Goal: Information Seeking & Learning: Find specific fact

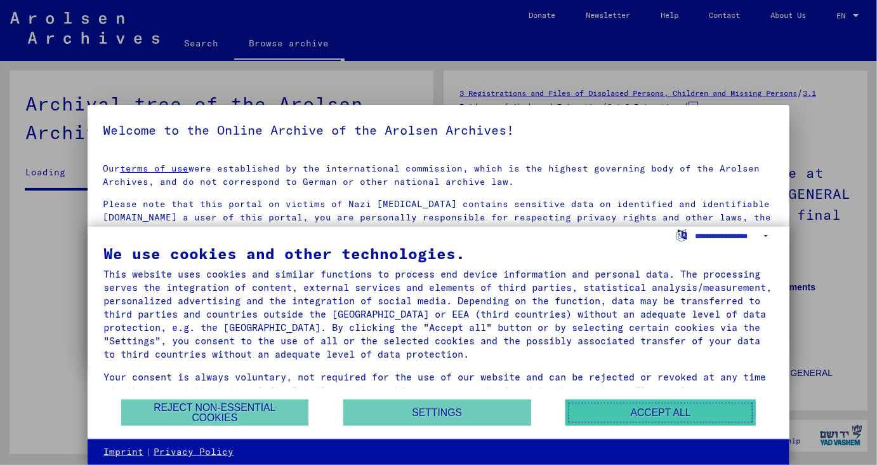
click at [643, 405] on button "Accept all" at bounding box center [661, 412] width 190 height 26
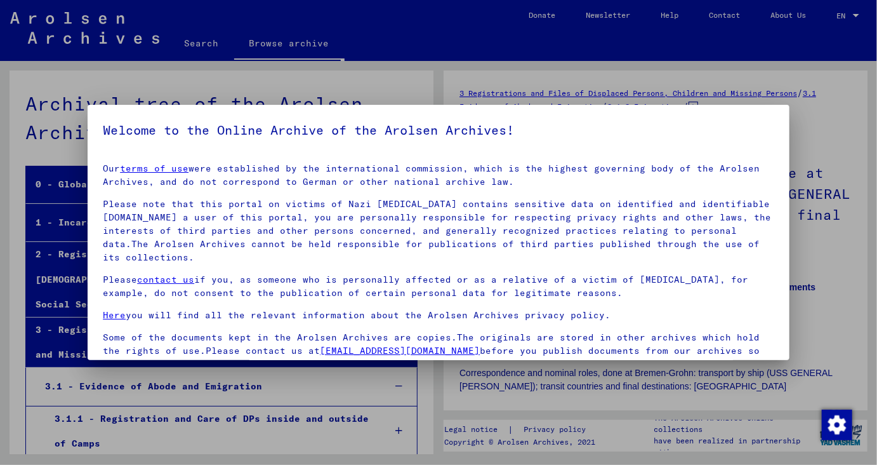
click at [851, 341] on div at bounding box center [438, 232] width 877 height 465
drag, startPoint x: 790, startPoint y: 242, endPoint x: 801, endPoint y: 279, distance: 38.4
click at [801, 279] on div at bounding box center [438, 232] width 877 height 465
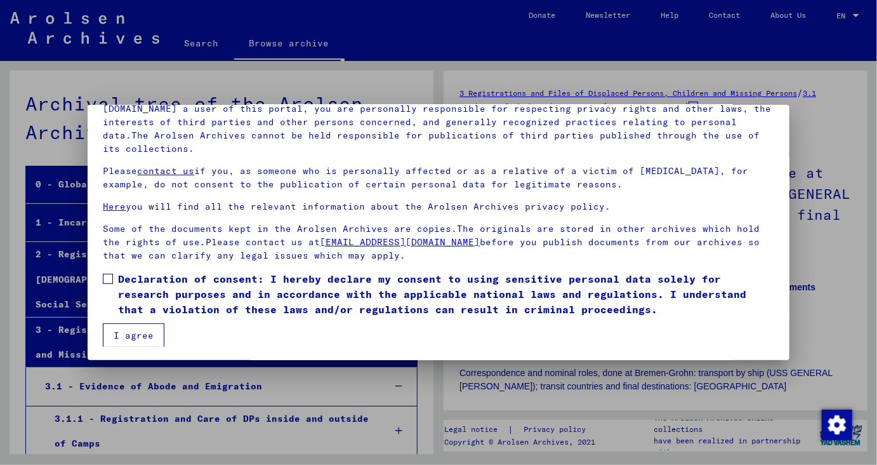
scroll to position [110, 0]
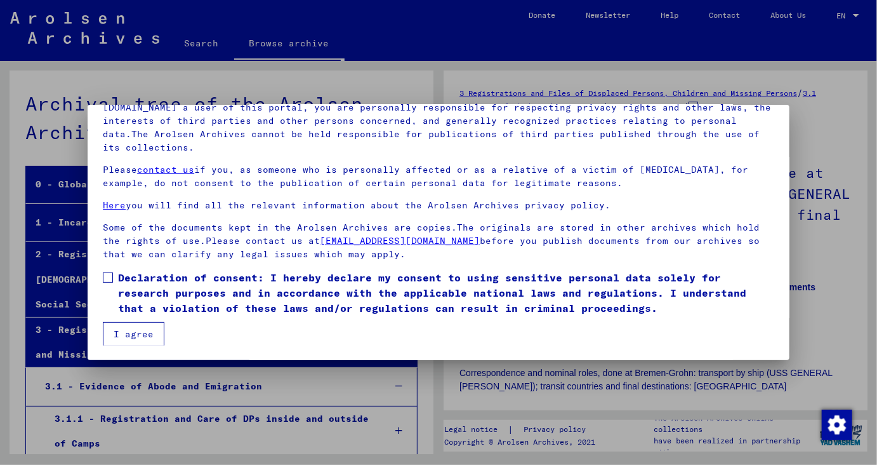
click at [110, 275] on span at bounding box center [108, 277] width 10 height 10
click at [133, 346] on mat-dialog-container "Welcome to the Online Archive of the Arolsen Archives! Our terms of use were es…" at bounding box center [439, 233] width 702 height 256
click at [138, 328] on button "I agree" at bounding box center [134, 334] width 62 height 24
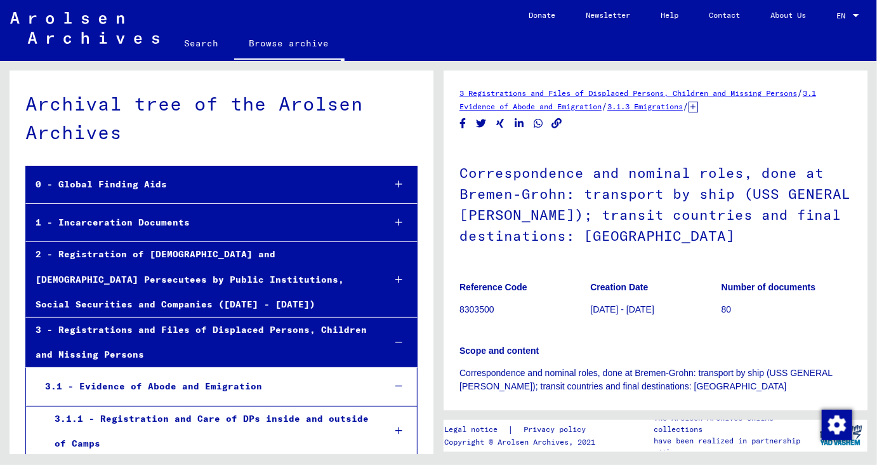
click at [401, 218] on icon at bounding box center [398, 222] width 7 height 9
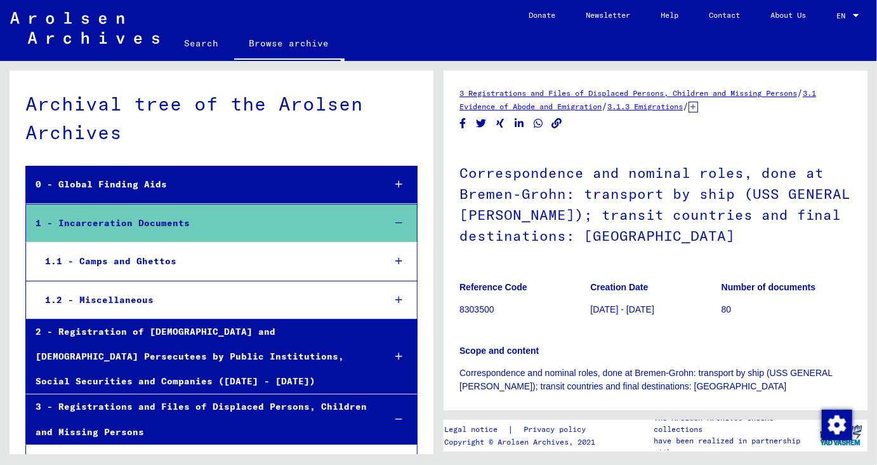
click at [403, 219] on div at bounding box center [398, 222] width 37 height 37
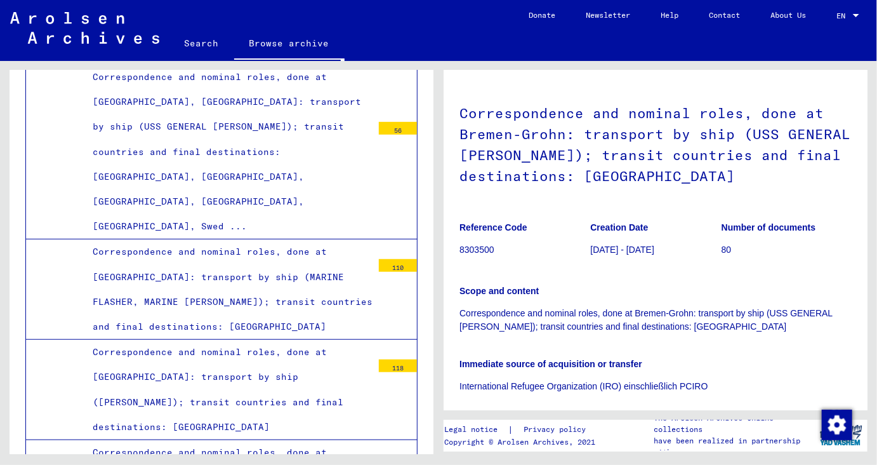
scroll to position [2397, 0]
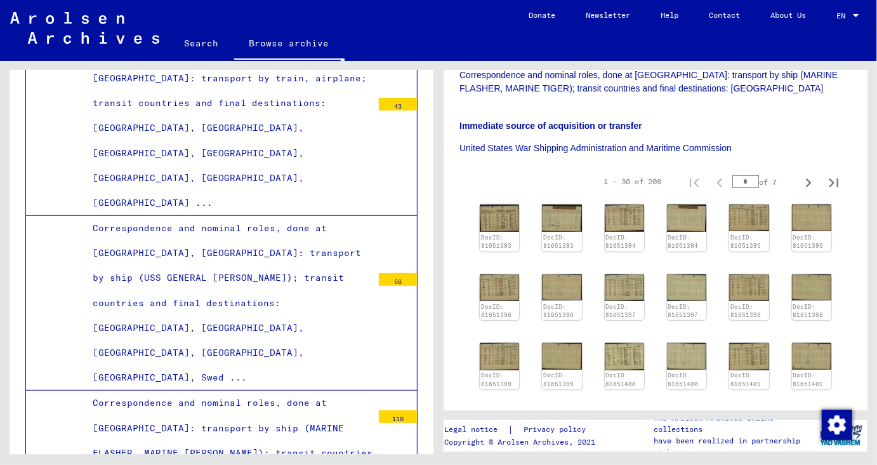
scroll to position [265, 0]
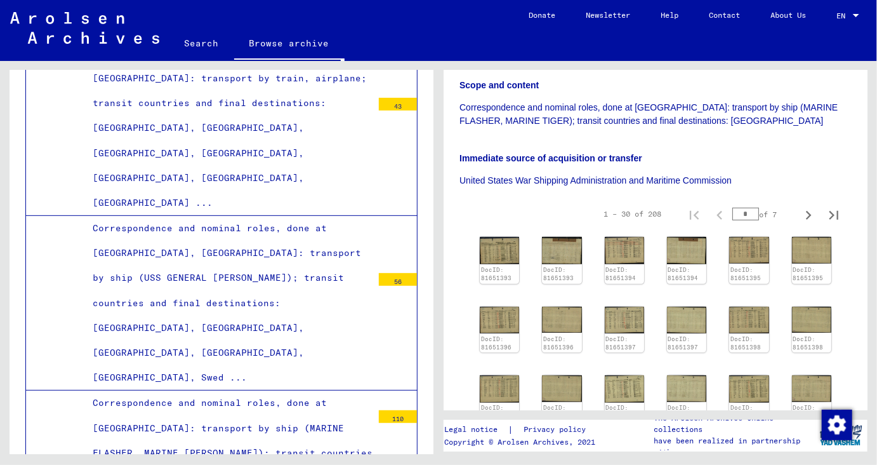
click at [199, 41] on link "Search" at bounding box center [201, 43] width 65 height 30
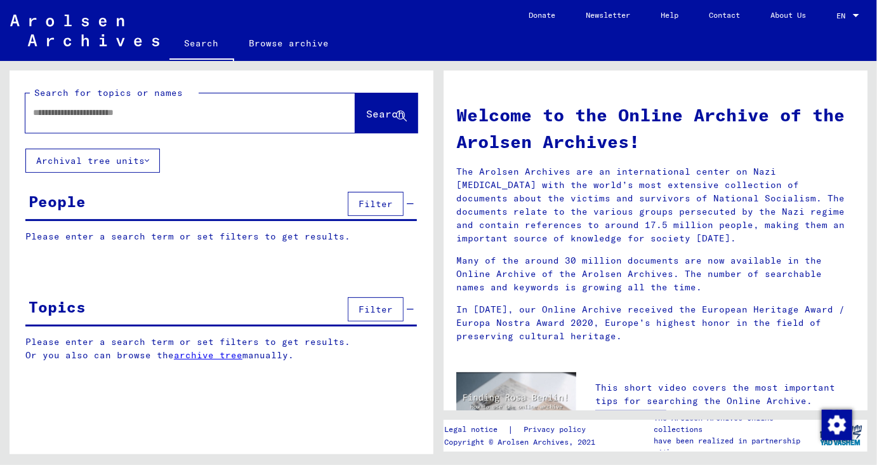
drag, startPoint x: 430, startPoint y: 107, endPoint x: 433, endPoint y: 86, distance: 21.7
click at [234, 120] on div at bounding box center [171, 112] width 292 height 29
click at [230, 111] on input "text" at bounding box center [175, 112] width 284 height 13
click at [374, 112] on span "Search" at bounding box center [385, 113] width 38 height 13
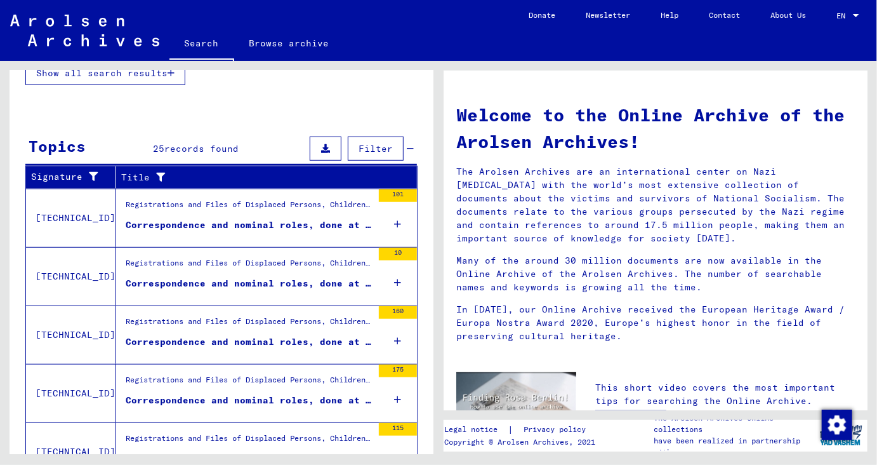
scroll to position [362, 0]
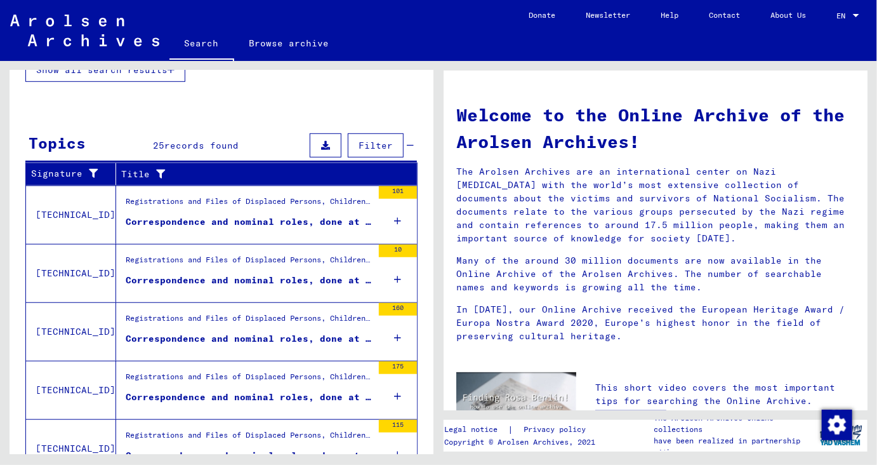
click at [399, 217] on icon at bounding box center [398, 221] width 7 height 44
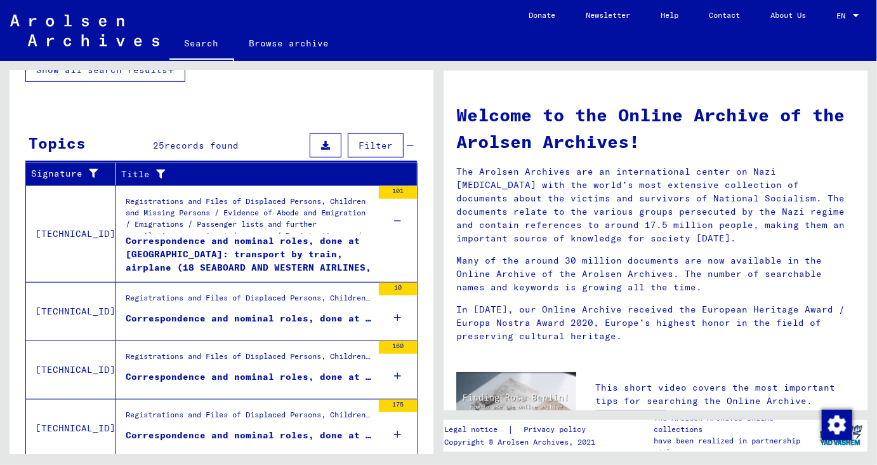
click at [400, 312] on icon at bounding box center [398, 317] width 7 height 44
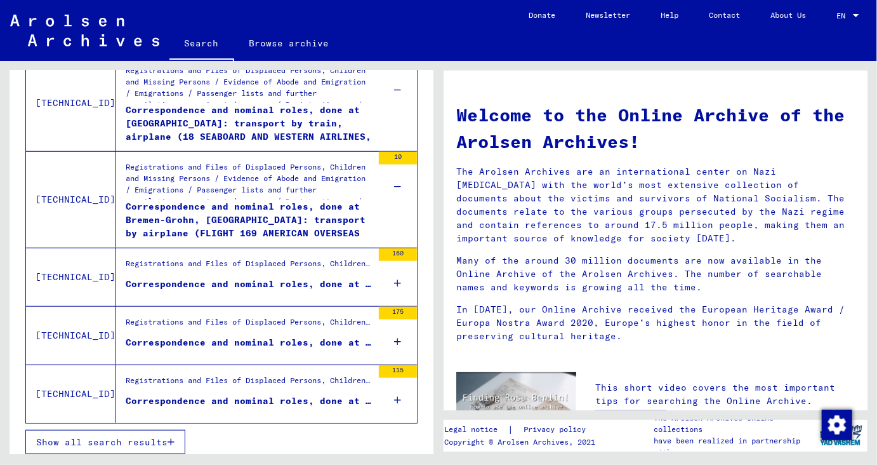
scroll to position [496, 0]
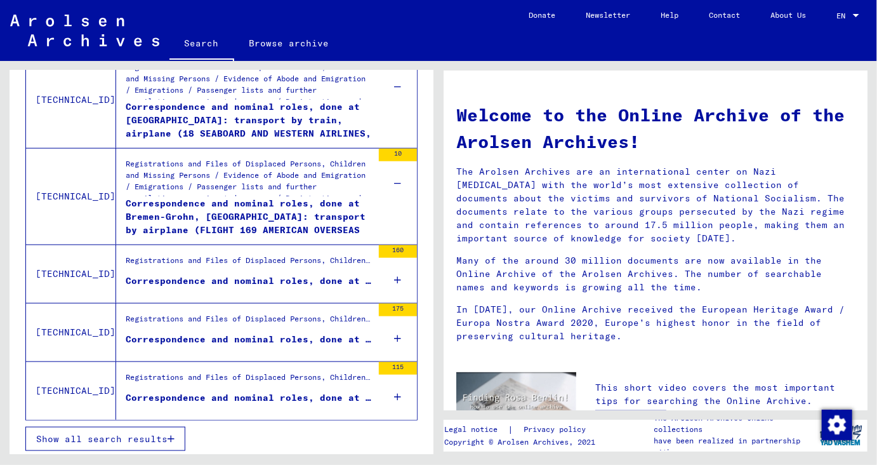
click at [391, 275] on div "160" at bounding box center [398, 273] width 38 height 57
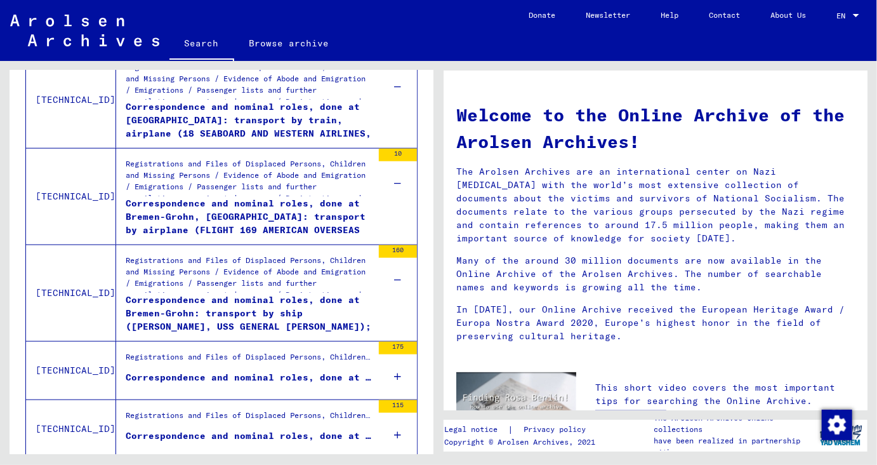
click at [401, 375] on icon at bounding box center [398, 376] width 7 height 44
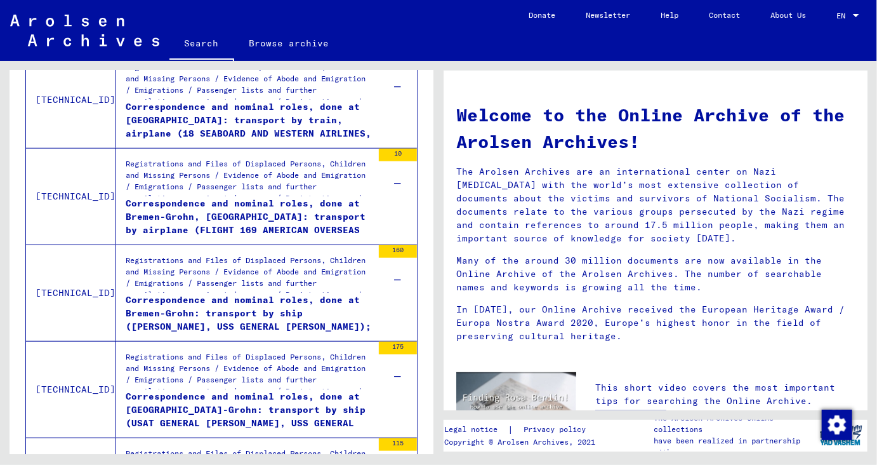
scroll to position [572, 0]
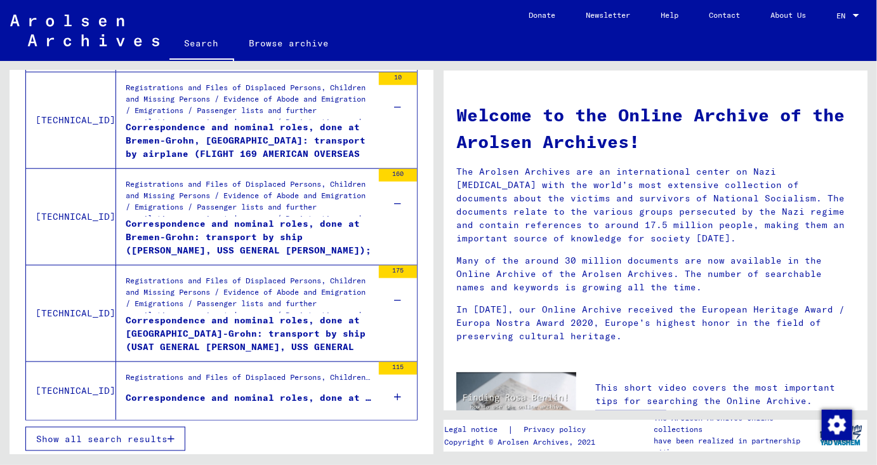
click at [400, 397] on icon at bounding box center [398, 396] width 7 height 44
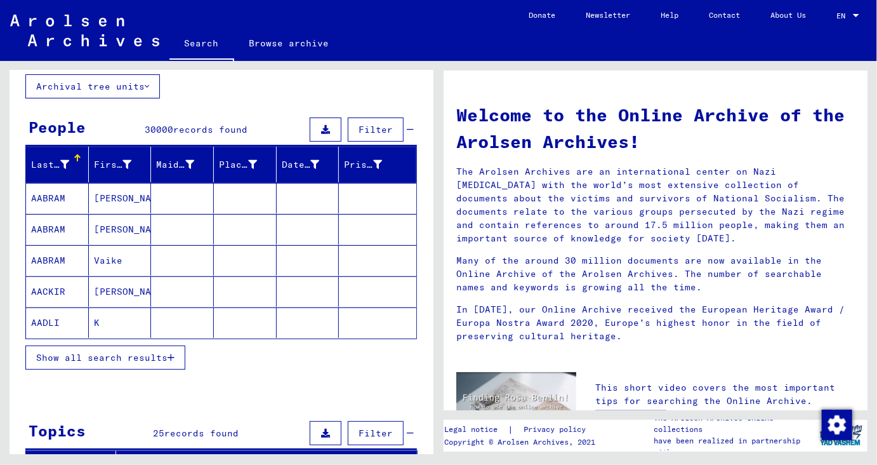
scroll to position [0, 0]
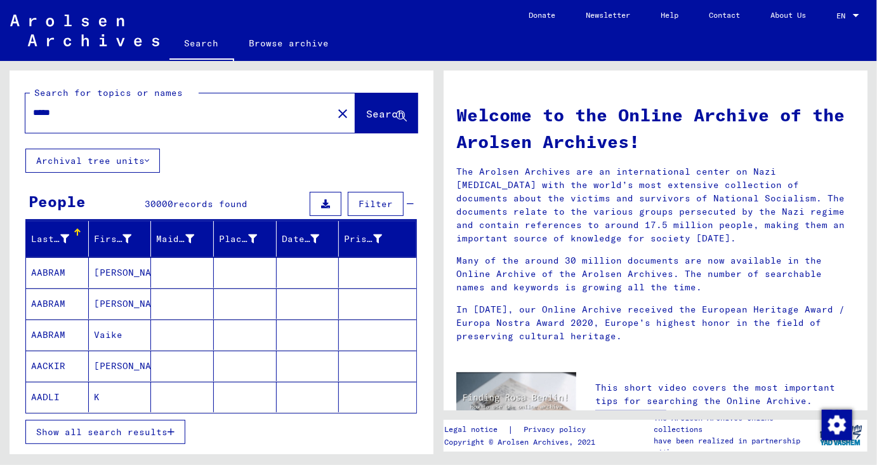
click at [255, 109] on input "*****" at bounding box center [175, 112] width 284 height 13
drag, startPoint x: 121, startPoint y: 119, endPoint x: 0, endPoint y: 89, distance: 124.9
click at [33, 106] on input "*****" at bounding box center [175, 112] width 284 height 13
type input "*********"
click at [374, 110] on span "Search" at bounding box center [385, 113] width 38 height 13
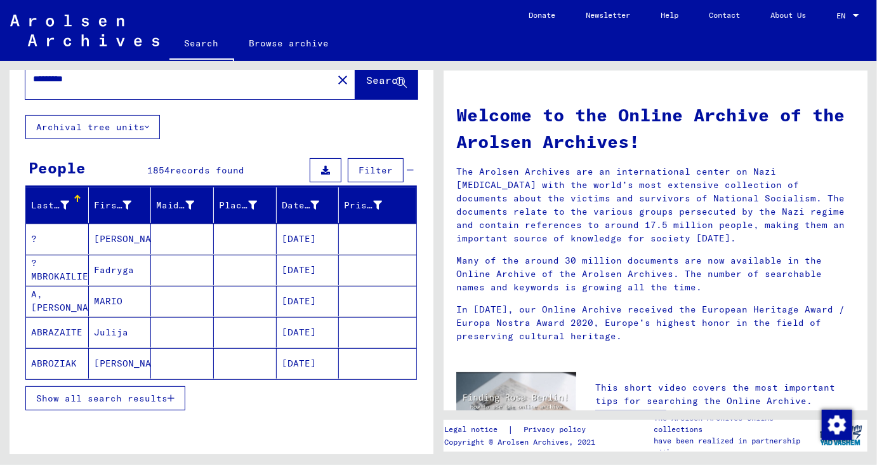
scroll to position [33, 0]
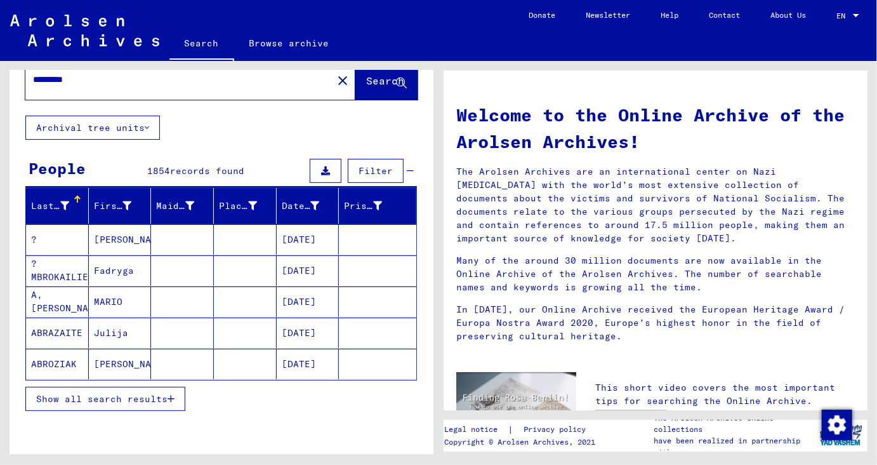
click at [116, 395] on span "Show all search results" at bounding box center [101, 398] width 131 height 11
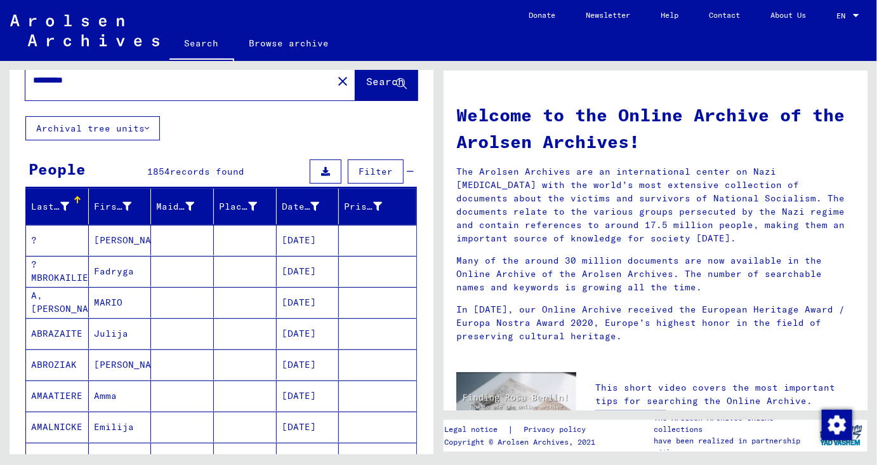
scroll to position [663, 0]
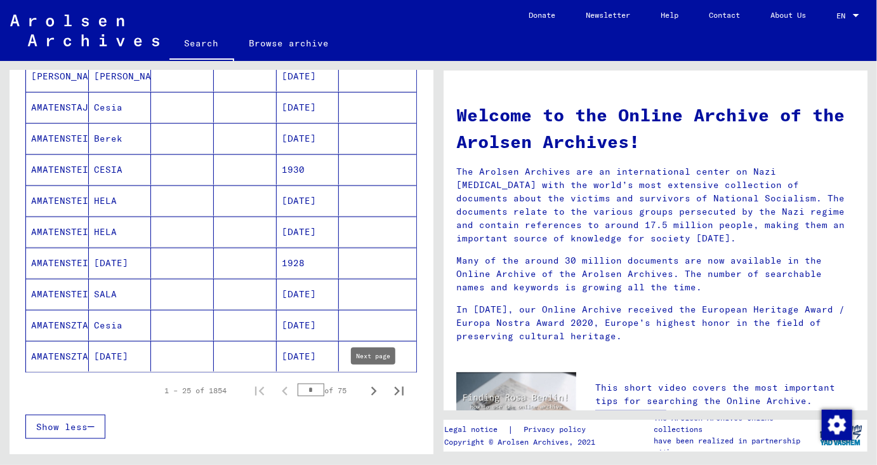
click at [376, 387] on icon "Next page" at bounding box center [374, 391] width 6 height 9
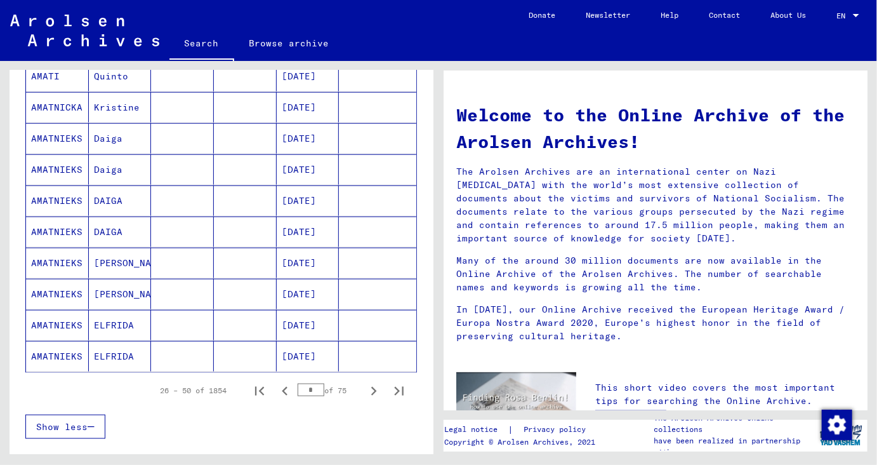
click at [376, 387] on icon "Next page" at bounding box center [374, 391] width 6 height 9
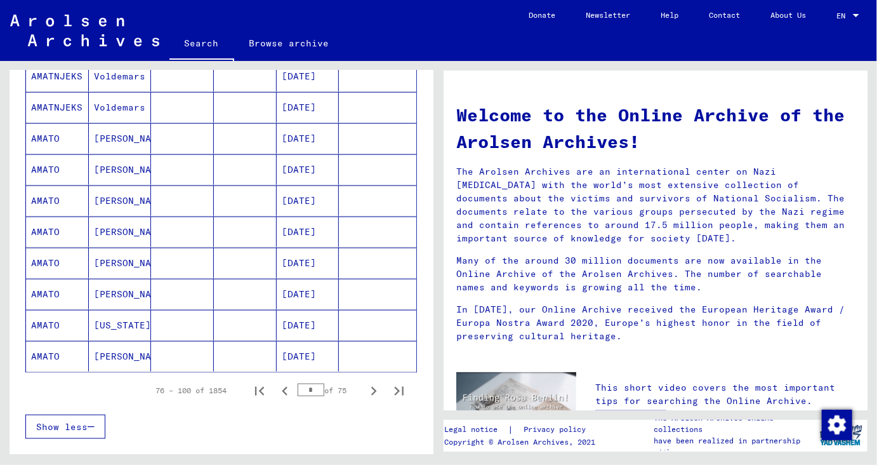
click at [376, 387] on icon "Next page" at bounding box center [374, 391] width 6 height 9
click at [380, 387] on icon "Next page" at bounding box center [374, 391] width 18 height 18
click at [382, 387] on icon "Next page" at bounding box center [374, 391] width 18 height 18
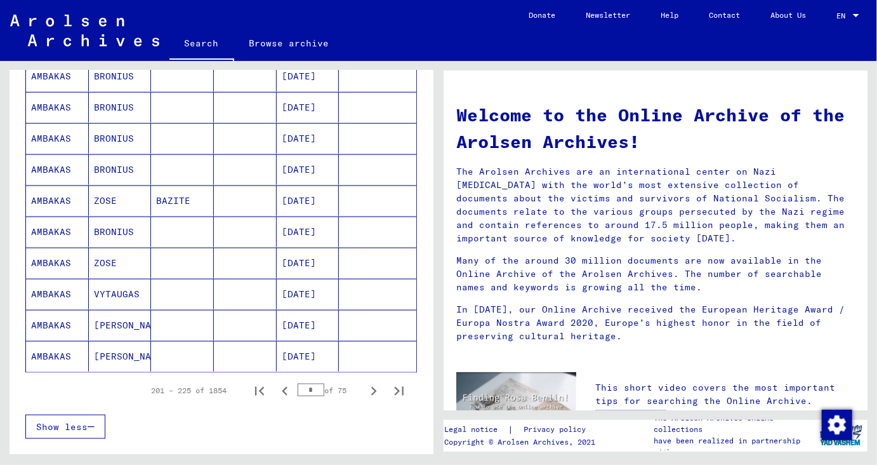
click at [385, 387] on button "Next page" at bounding box center [373, 390] width 25 height 25
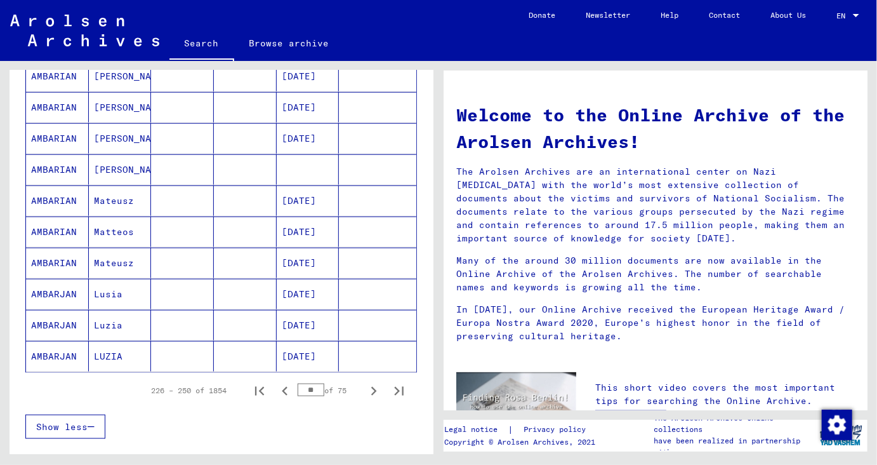
click at [385, 387] on button "Next page" at bounding box center [373, 390] width 25 height 25
click at [386, 385] on button "Next page" at bounding box center [373, 390] width 25 height 25
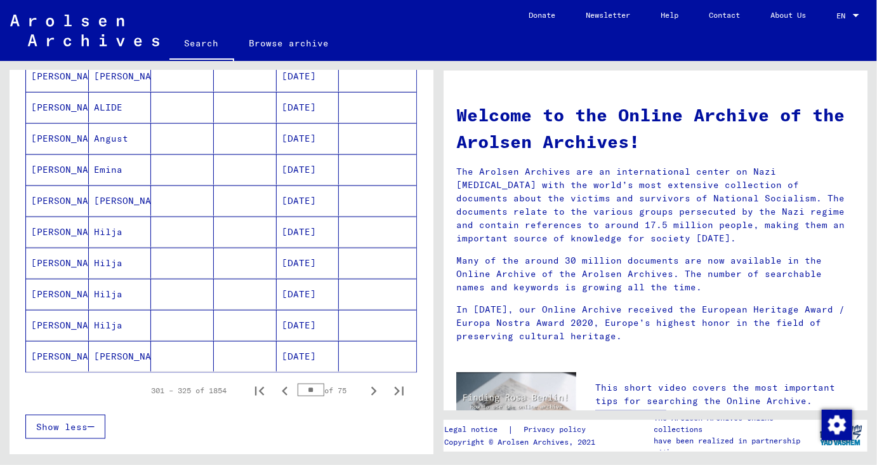
click at [386, 385] on button "Next page" at bounding box center [373, 390] width 25 height 25
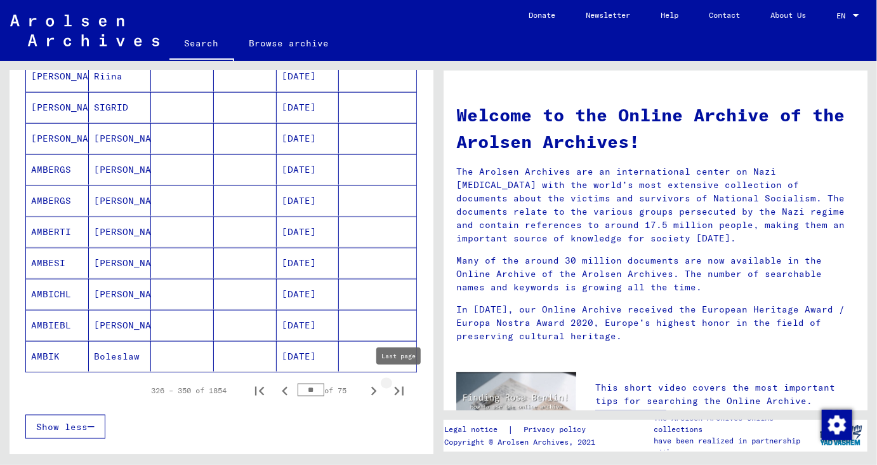
click at [388, 386] on button "Last page" at bounding box center [399, 390] width 25 height 25
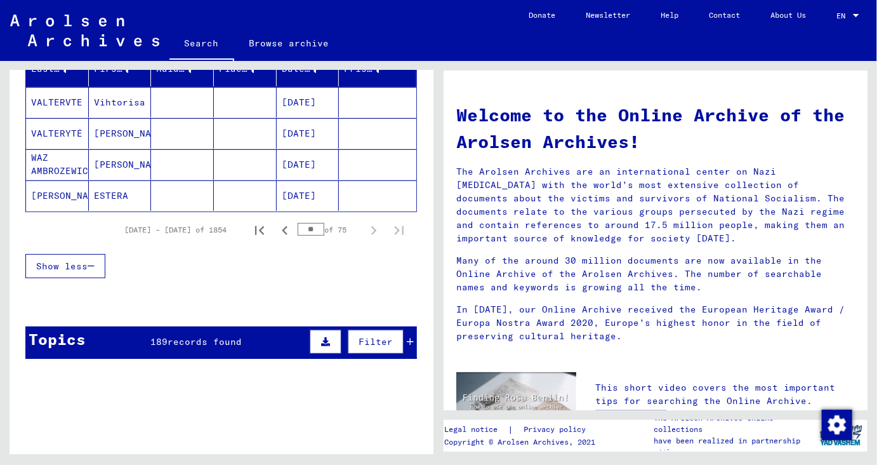
scroll to position [125, 0]
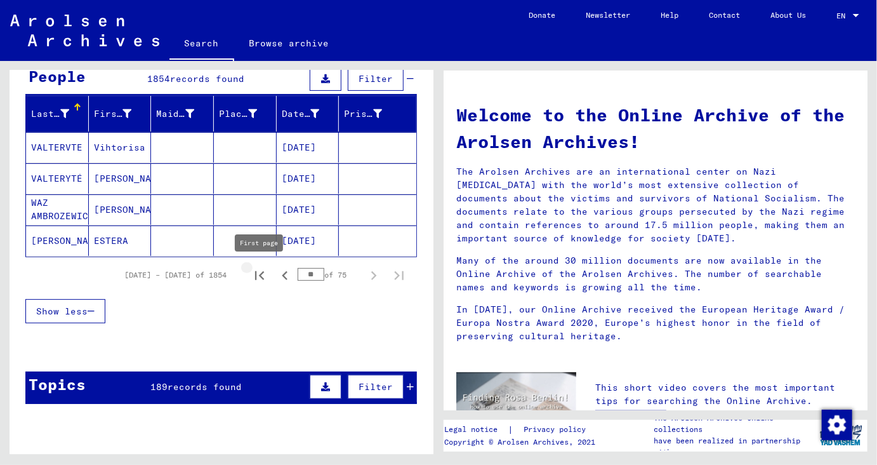
click at [263, 269] on icon "First page" at bounding box center [260, 276] width 18 height 18
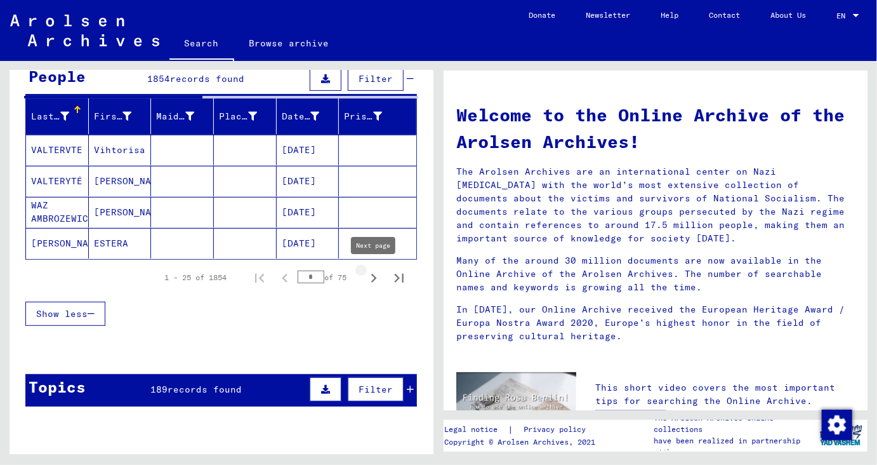
click at [374, 273] on icon "Next page" at bounding box center [374, 278] width 18 height 18
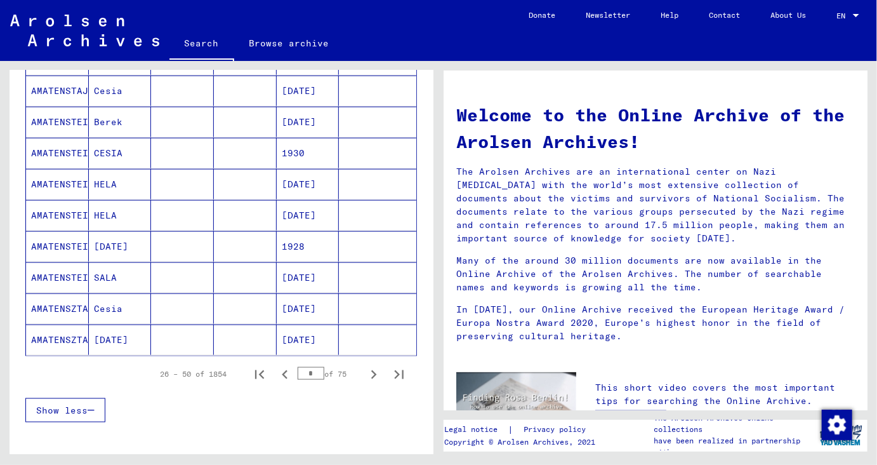
scroll to position [694, 0]
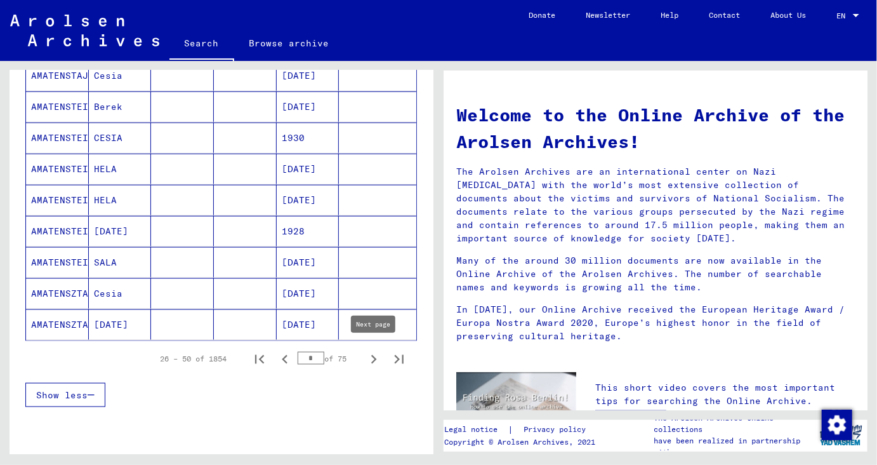
click at [374, 355] on icon "Next page" at bounding box center [374, 359] width 6 height 9
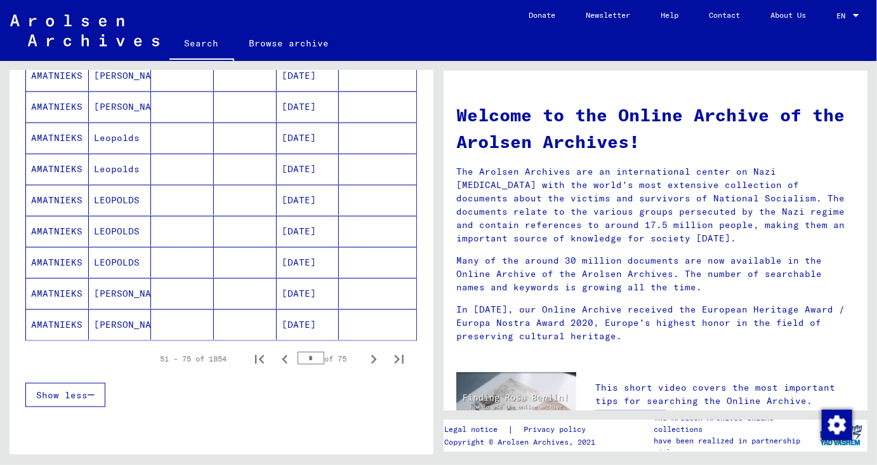
click at [374, 355] on icon "Next page" at bounding box center [374, 359] width 6 height 9
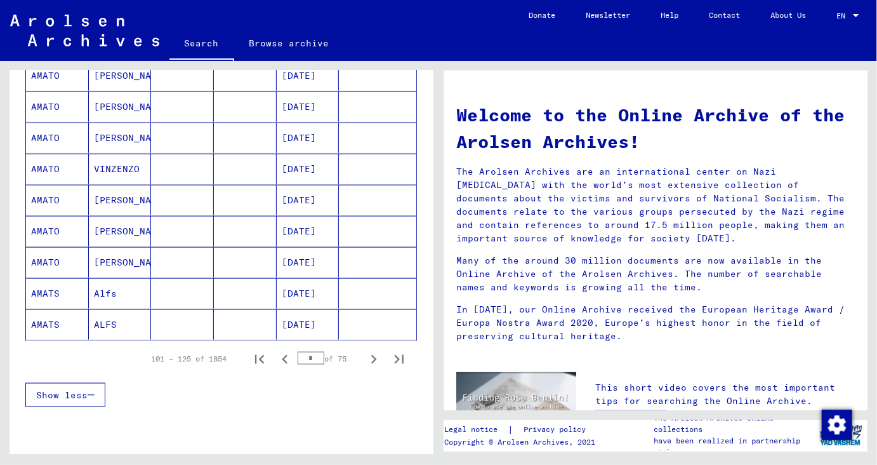
click at [374, 355] on icon "Next page" at bounding box center [374, 359] width 6 height 9
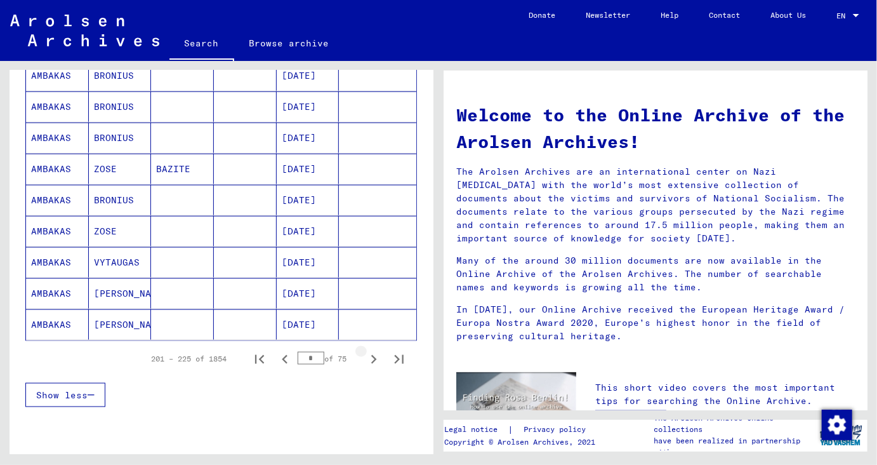
click at [374, 355] on icon "Next page" at bounding box center [374, 359] width 6 height 9
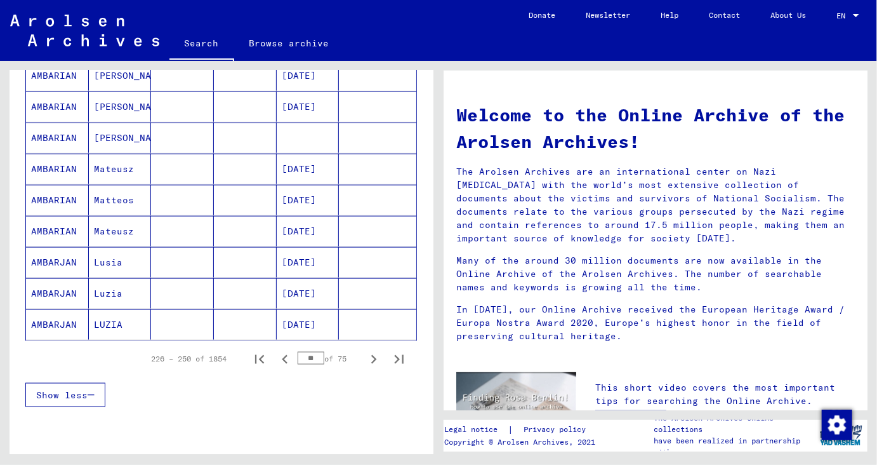
click at [374, 355] on icon "Next page" at bounding box center [374, 359] width 6 height 9
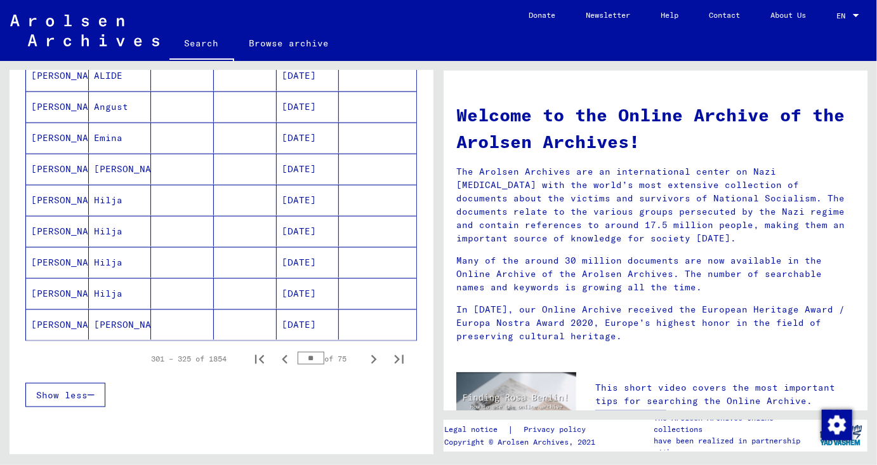
click at [374, 355] on icon "Next page" at bounding box center [374, 359] width 6 height 9
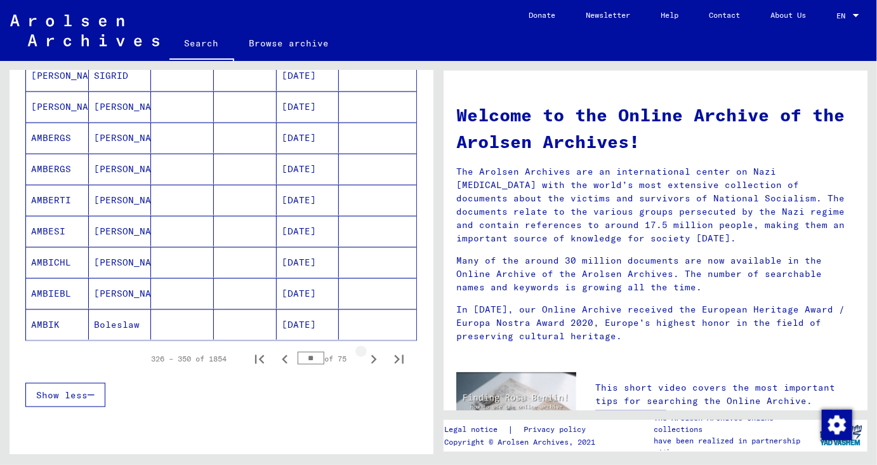
click at [374, 355] on icon "Next page" at bounding box center [374, 359] width 6 height 9
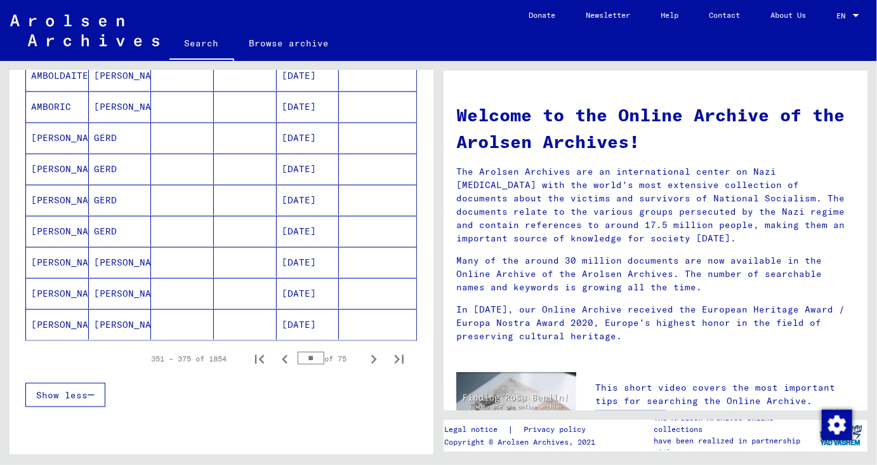
click at [374, 355] on icon "Next page" at bounding box center [374, 359] width 6 height 9
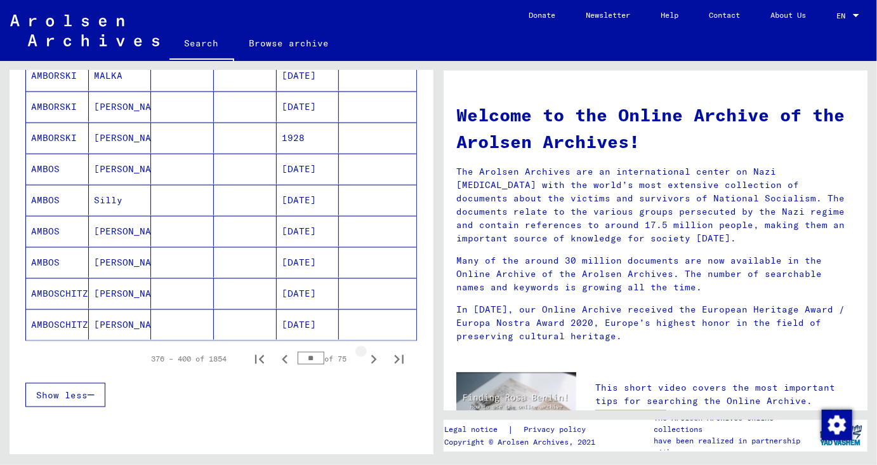
click at [374, 355] on icon "Next page" at bounding box center [374, 359] width 6 height 9
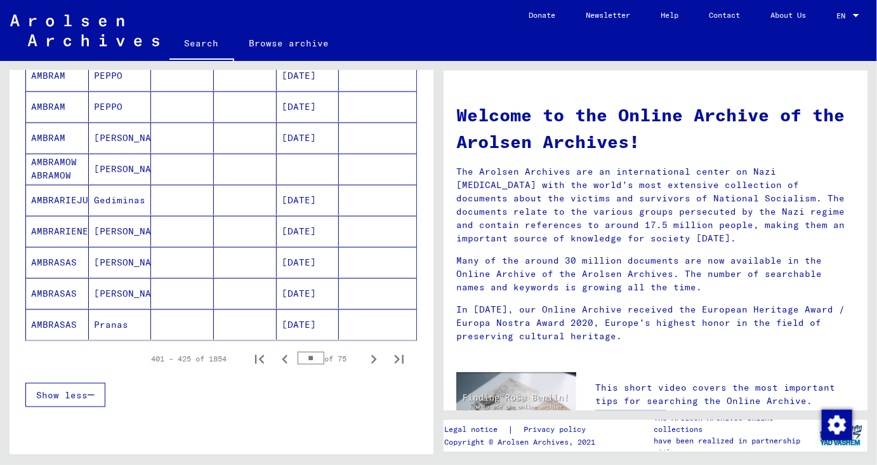
click at [374, 355] on icon "Next page" at bounding box center [374, 359] width 6 height 9
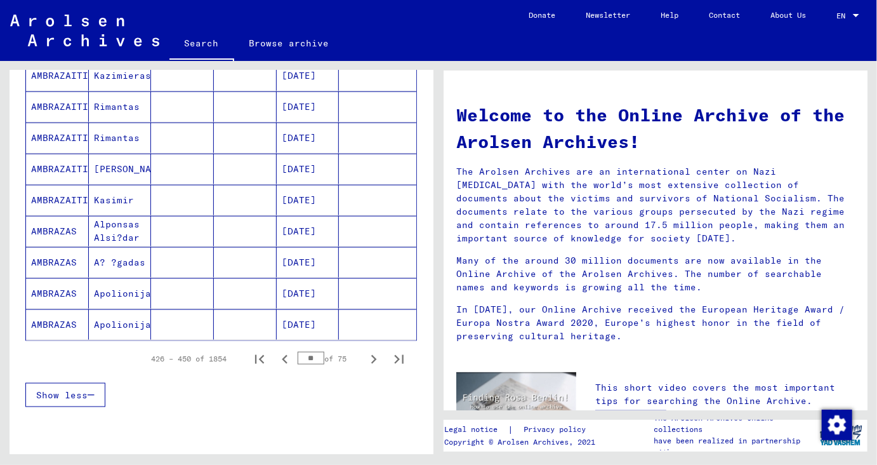
click at [374, 355] on icon "Next page" at bounding box center [374, 359] width 6 height 9
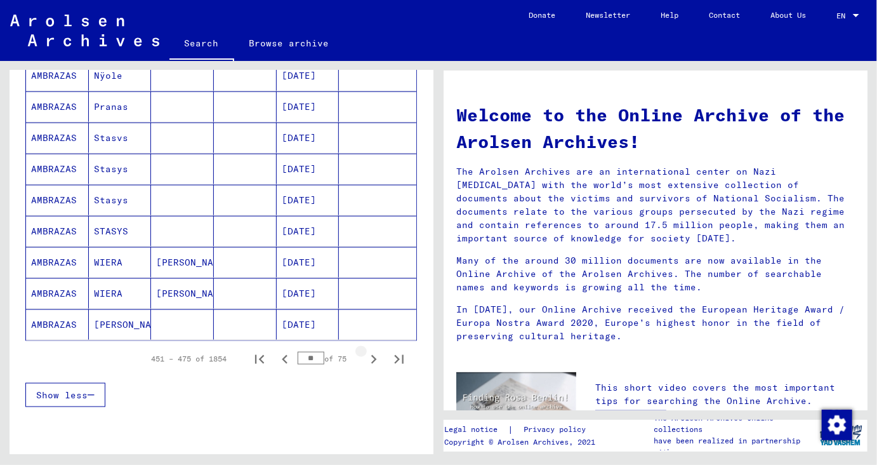
click at [374, 355] on icon "Next page" at bounding box center [374, 359] width 6 height 9
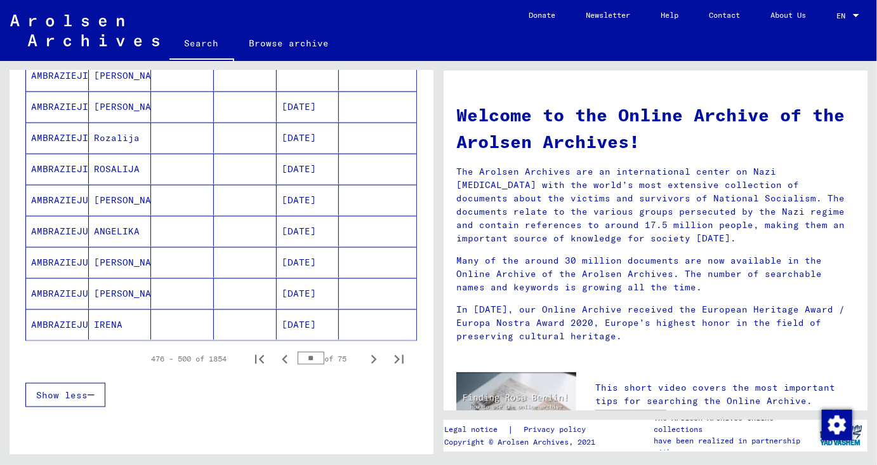
click at [374, 355] on icon "Next page" at bounding box center [374, 359] width 6 height 9
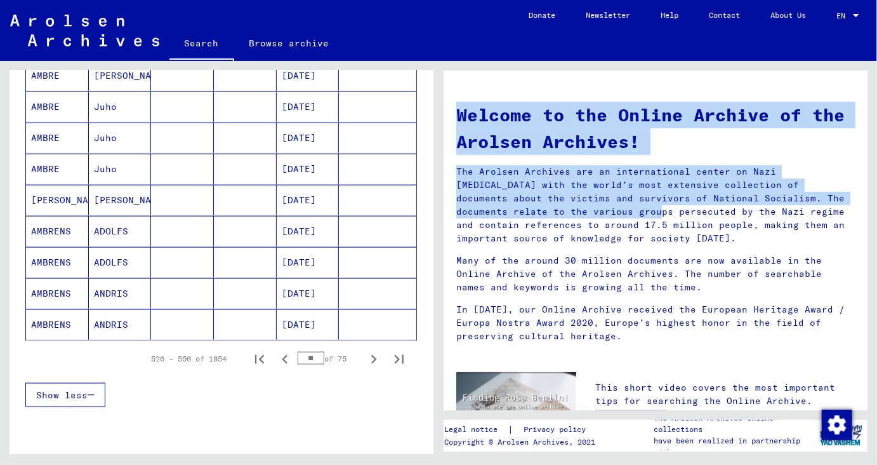
drag, startPoint x: 425, startPoint y: 281, endPoint x: 448, endPoint y: 217, distance: 68.1
click at [434, 217] on div "Search for topics or names ********* close Search Archival tree units People 18…" at bounding box center [222, 266] width 424 height 393
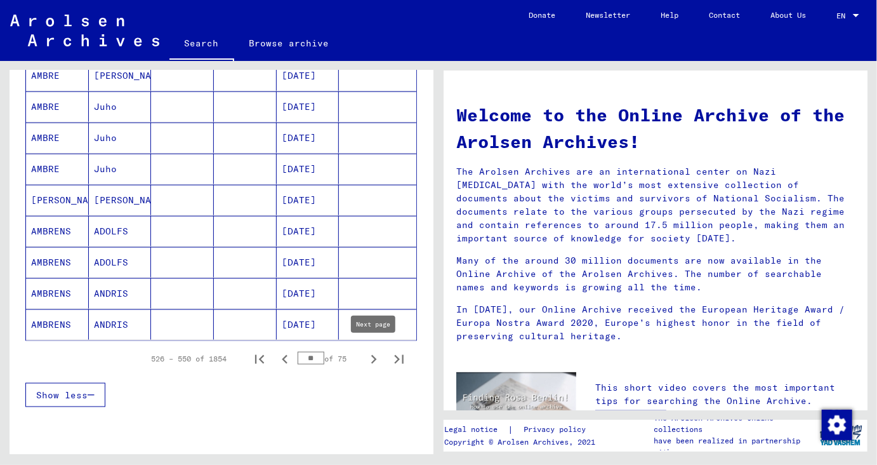
click at [370, 350] on icon "Next page" at bounding box center [374, 359] width 18 height 18
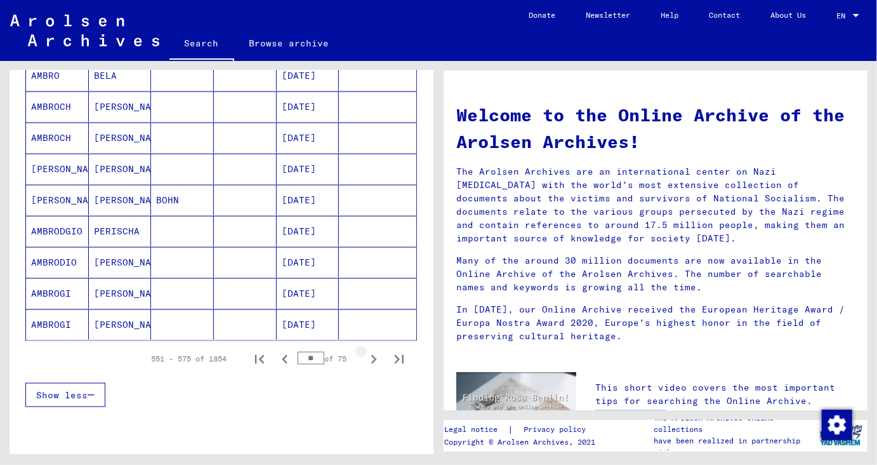
click at [370, 350] on icon "Next page" at bounding box center [374, 359] width 18 height 18
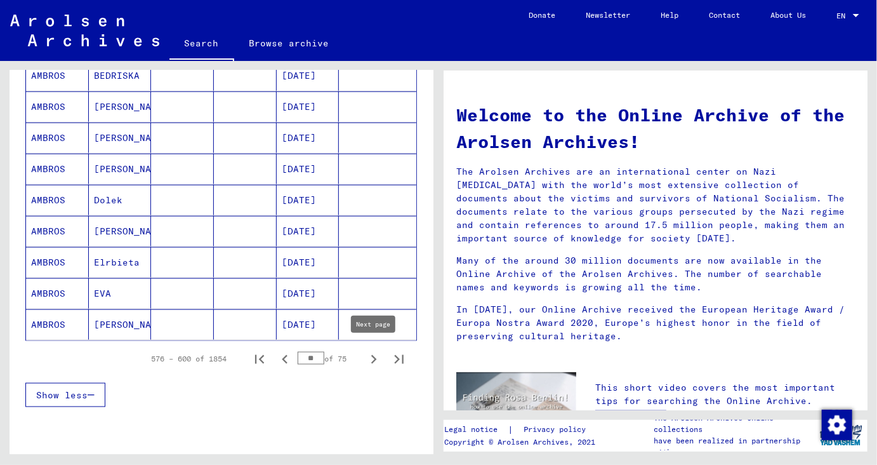
click at [373, 356] on icon "Next page" at bounding box center [374, 359] width 18 height 18
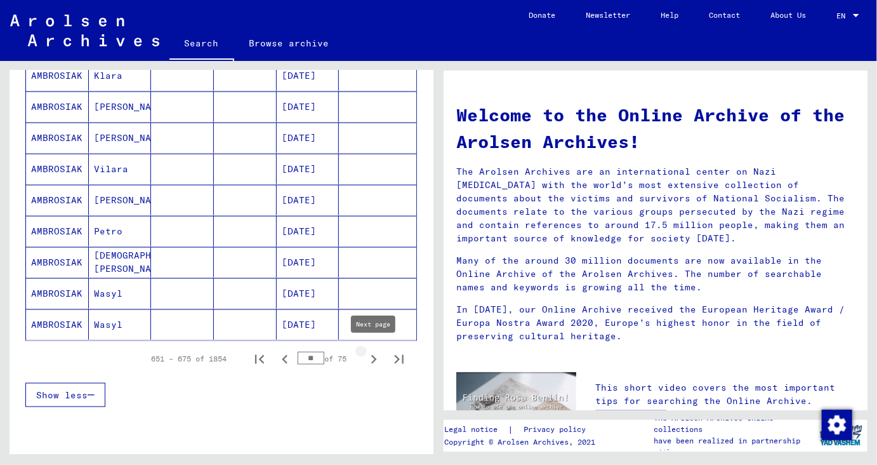
click at [373, 355] on icon "Next page" at bounding box center [374, 359] width 6 height 9
click at [374, 355] on icon "Next page" at bounding box center [374, 359] width 18 height 18
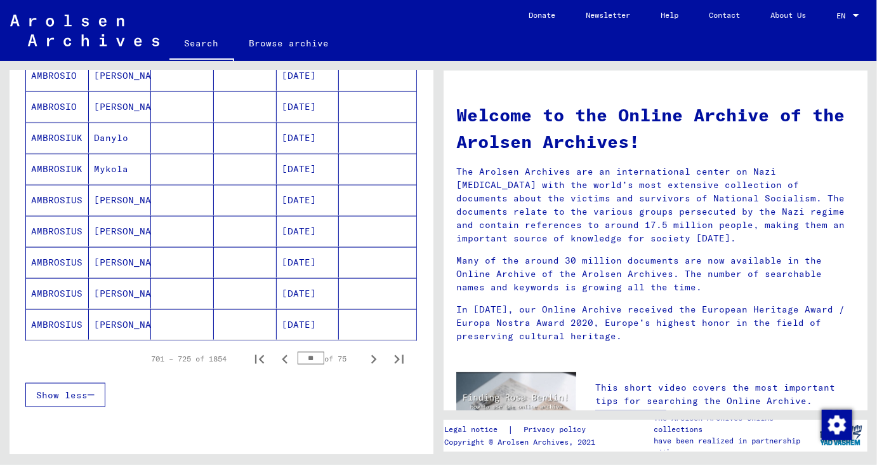
click at [374, 355] on icon "Next page" at bounding box center [374, 359] width 18 height 18
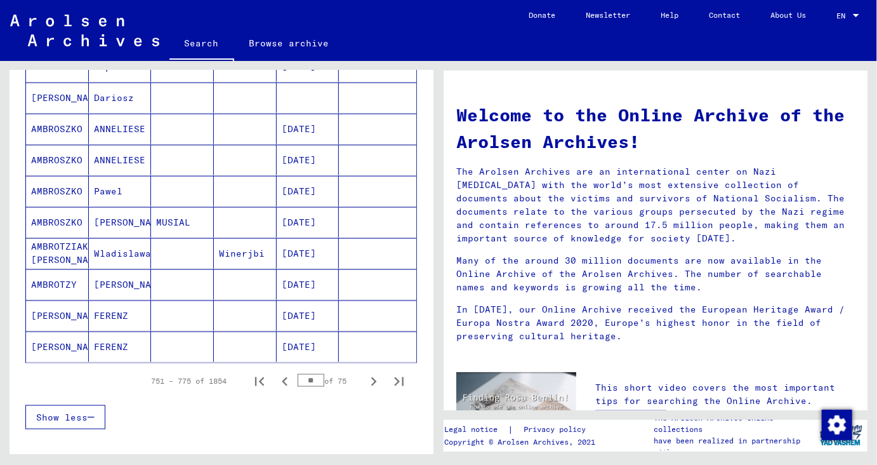
scroll to position [696, 0]
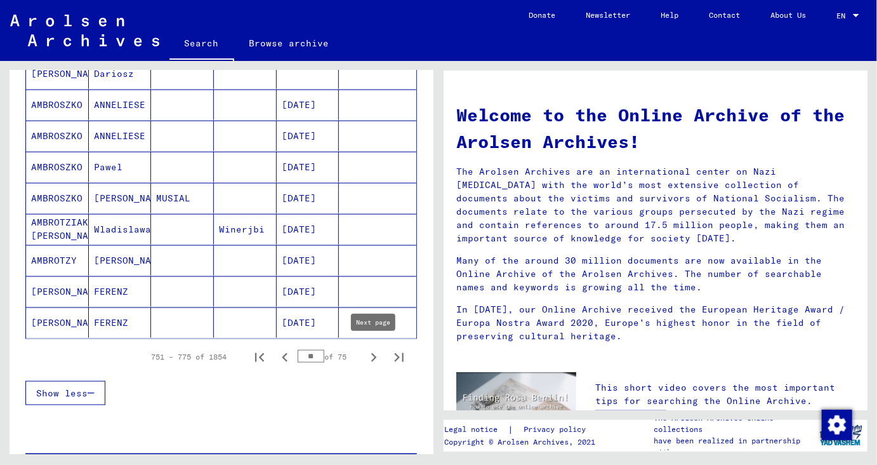
click at [376, 354] on icon "Next page" at bounding box center [374, 357] width 18 height 18
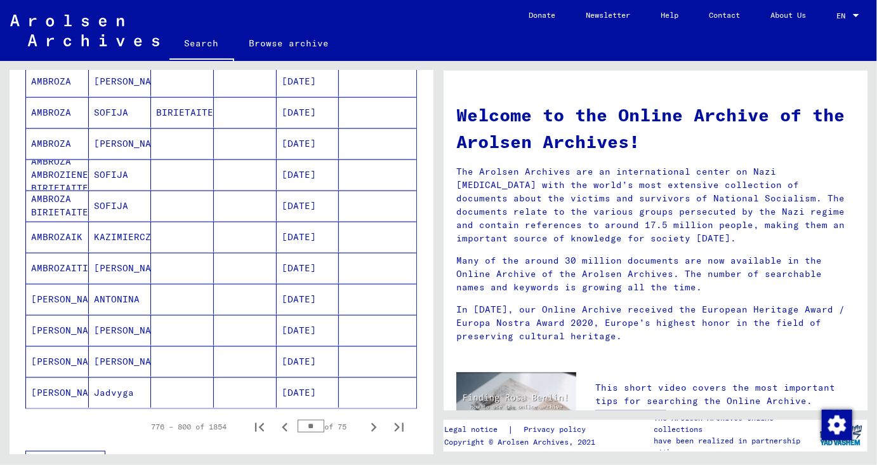
scroll to position [679, 0]
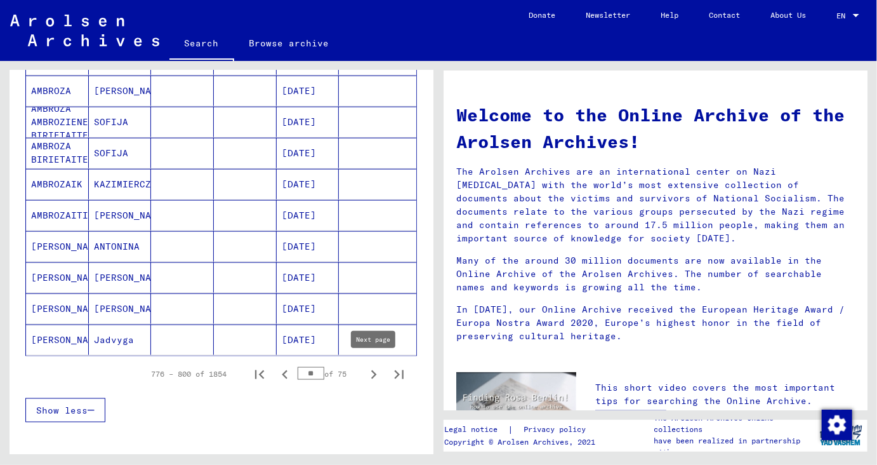
click at [374, 373] on icon "Next page" at bounding box center [374, 374] width 6 height 9
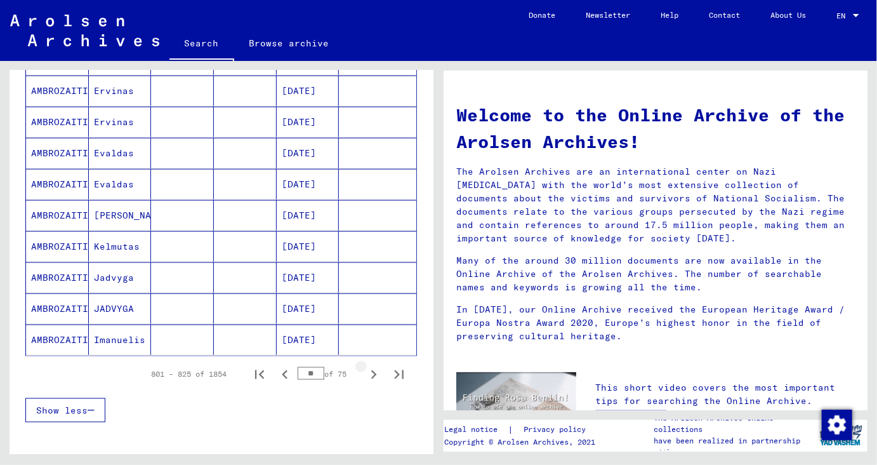
click at [374, 373] on icon "Next page" at bounding box center [374, 374] width 6 height 9
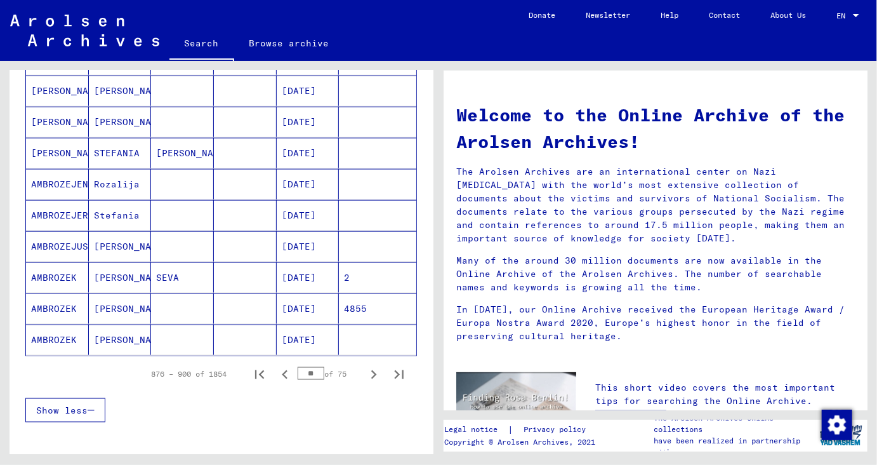
click at [374, 373] on icon "Next page" at bounding box center [374, 374] width 6 height 9
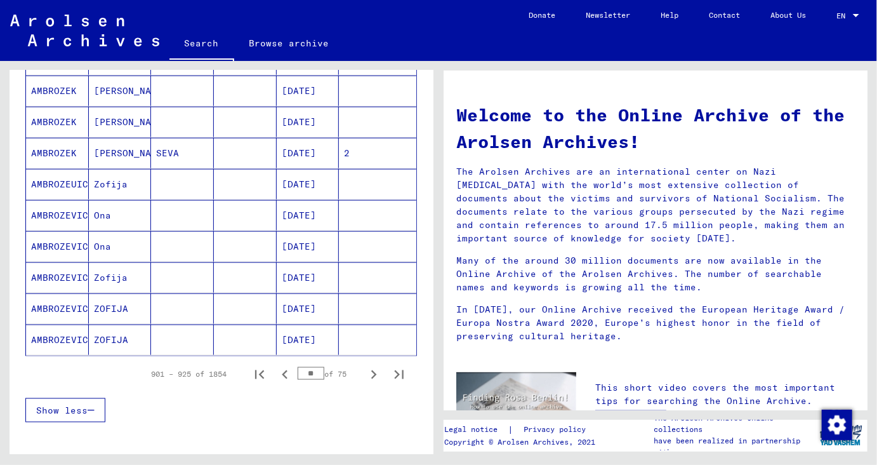
click at [374, 373] on icon "Next page" at bounding box center [374, 374] width 6 height 9
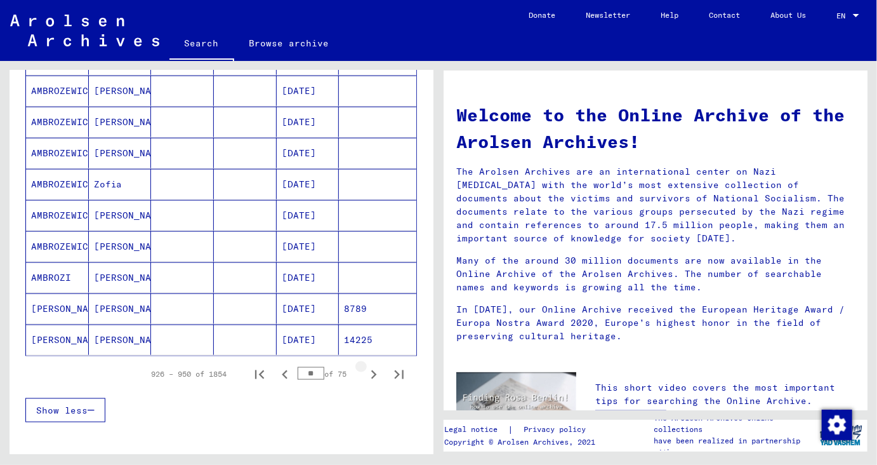
click at [374, 373] on icon "Next page" at bounding box center [374, 374] width 6 height 9
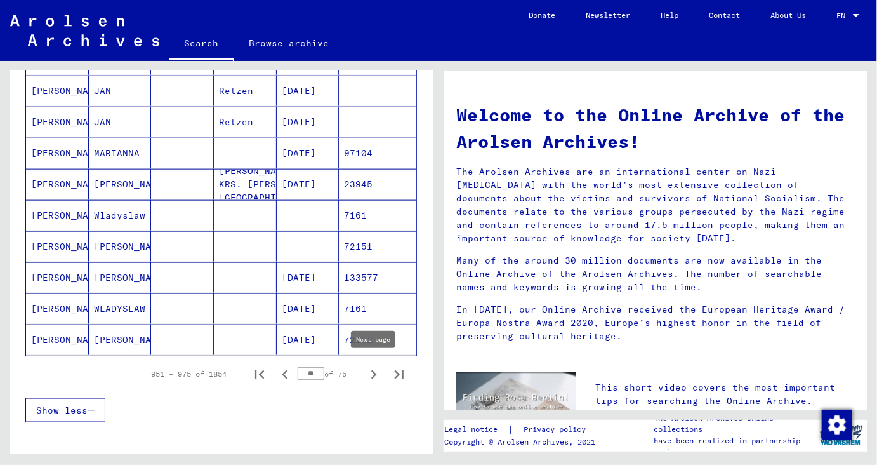
click at [376, 368] on icon "Next page" at bounding box center [374, 375] width 18 height 18
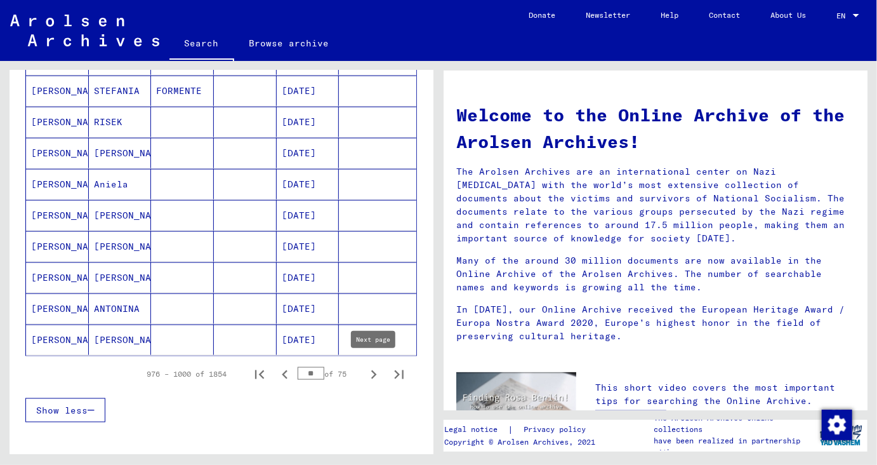
click at [376, 371] on icon "Next page" at bounding box center [374, 374] width 6 height 9
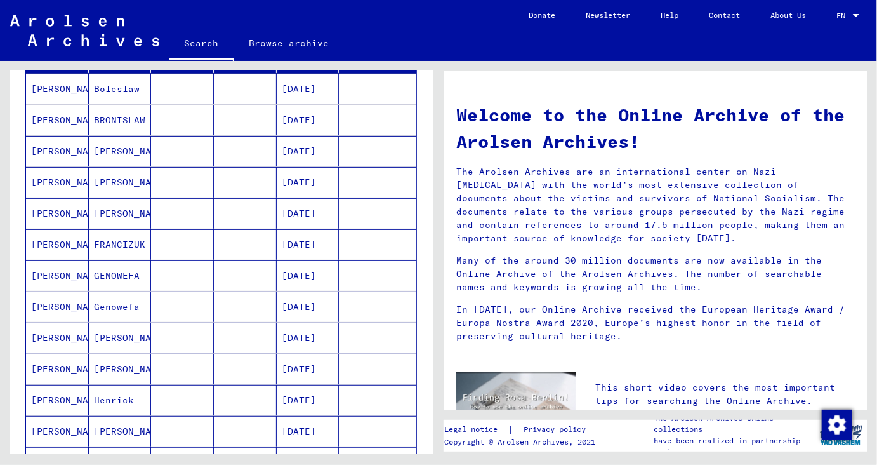
scroll to position [185, 0]
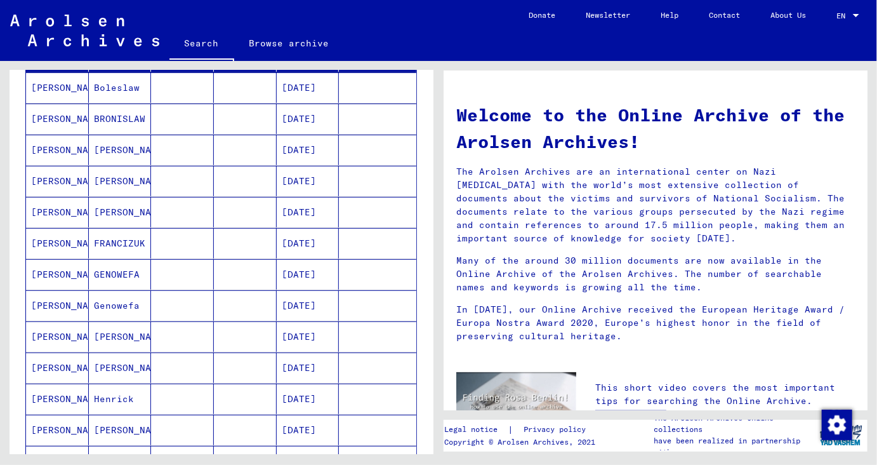
click at [115, 208] on mat-cell "[PERSON_NAME]" at bounding box center [120, 212] width 63 height 30
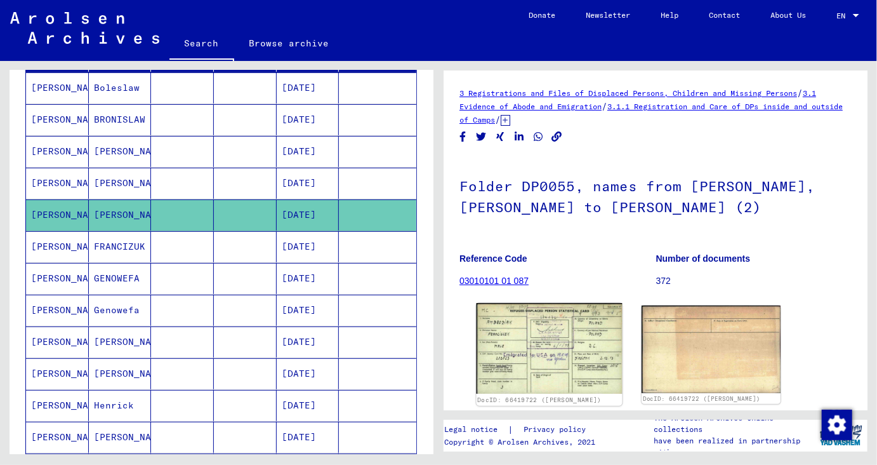
click at [555, 347] on img at bounding box center [550, 348] width 146 height 91
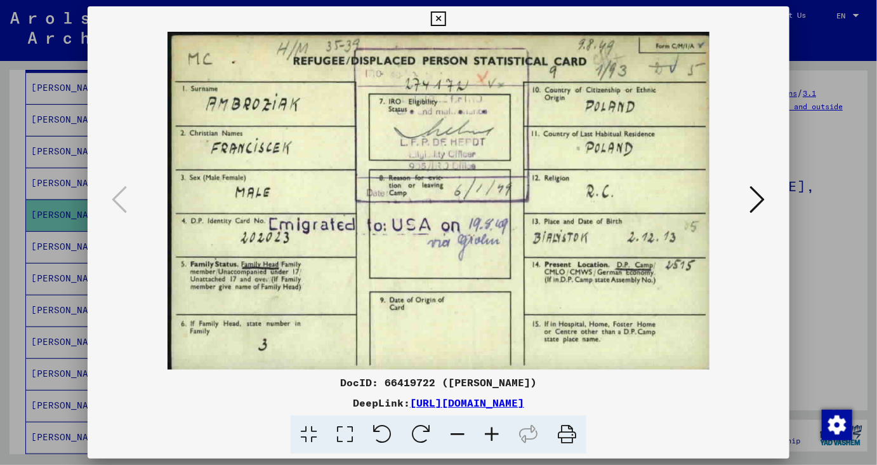
click at [755, 199] on icon at bounding box center [757, 199] width 15 height 30
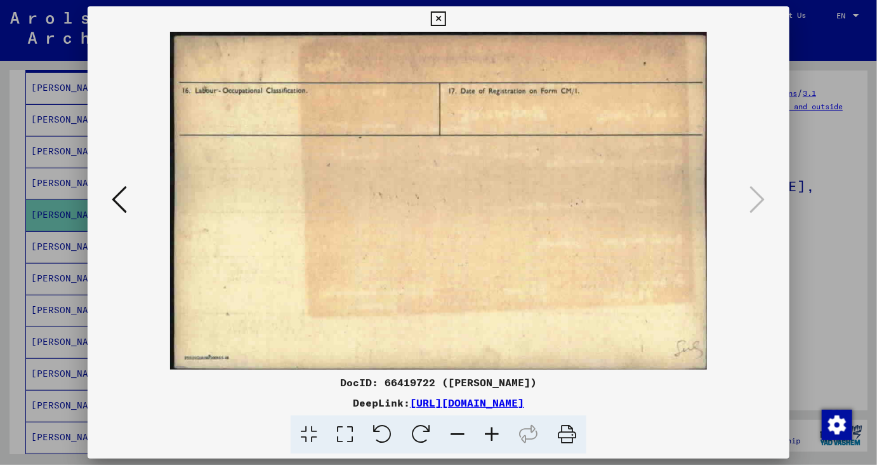
click at [125, 203] on icon at bounding box center [119, 199] width 15 height 30
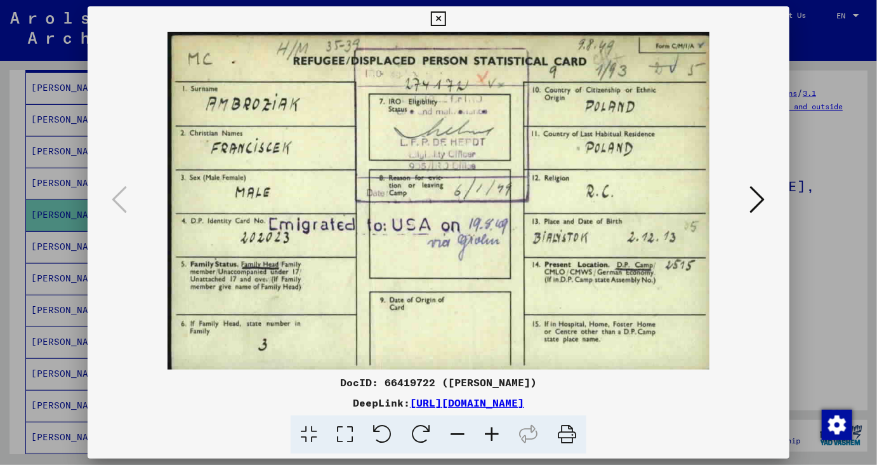
click at [570, 431] on icon at bounding box center [567, 434] width 39 height 39
click at [446, 22] on icon at bounding box center [438, 18] width 15 height 15
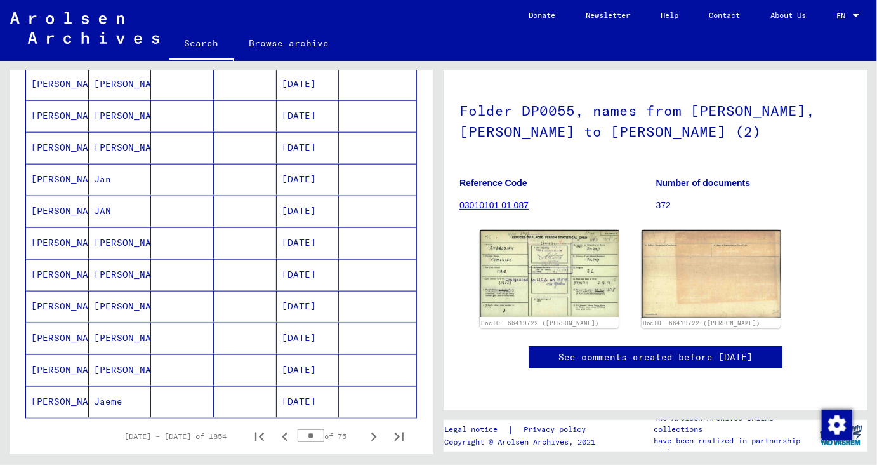
scroll to position [646, 0]
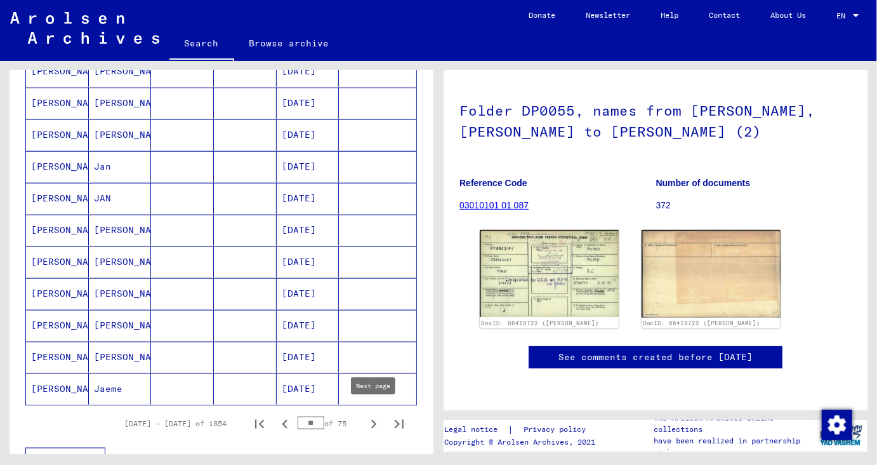
click at [373, 418] on icon "Next page" at bounding box center [374, 424] width 18 height 18
click at [117, 219] on mat-cell "[PERSON_NAME]" at bounding box center [120, 230] width 63 height 31
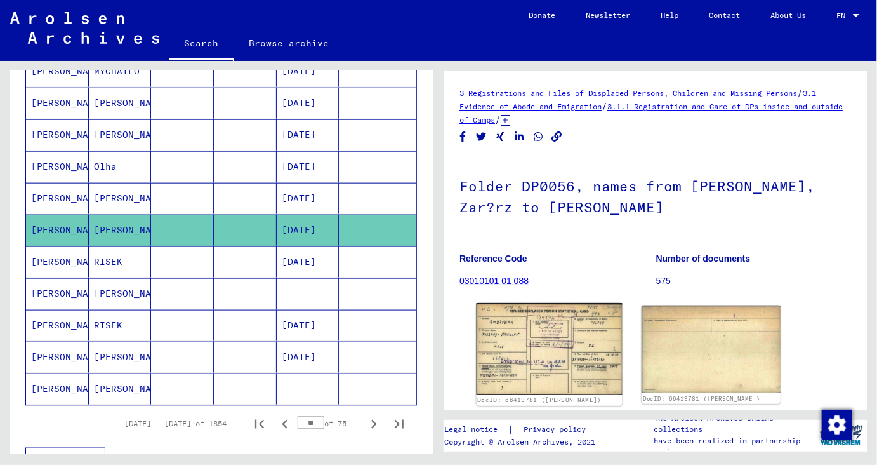
click at [511, 355] on img at bounding box center [550, 349] width 146 height 92
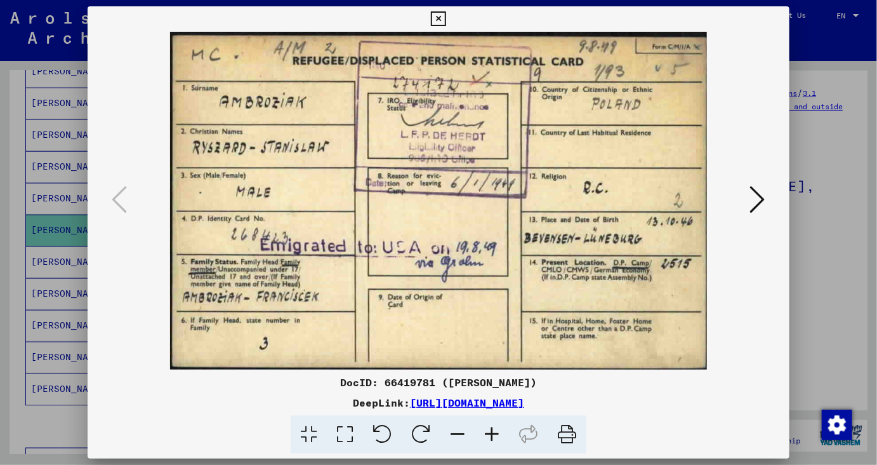
click at [569, 440] on icon at bounding box center [567, 434] width 39 height 39
click at [446, 14] on icon at bounding box center [438, 18] width 15 height 15
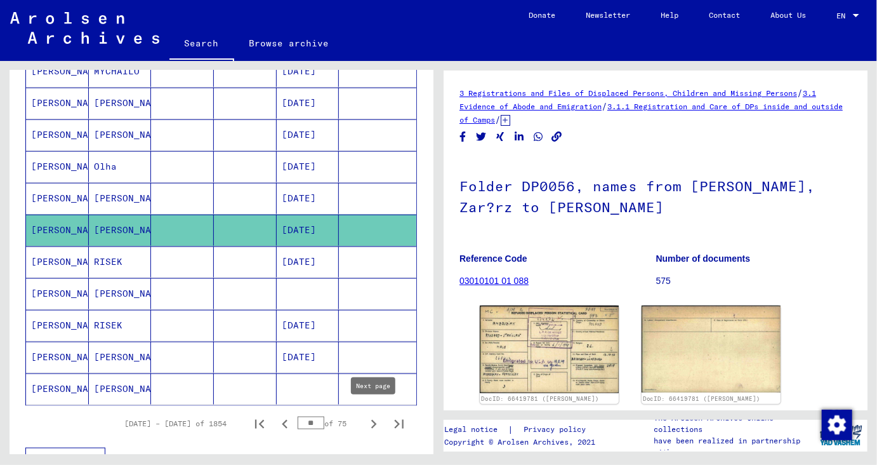
click at [376, 420] on icon "Next page" at bounding box center [374, 424] width 6 height 9
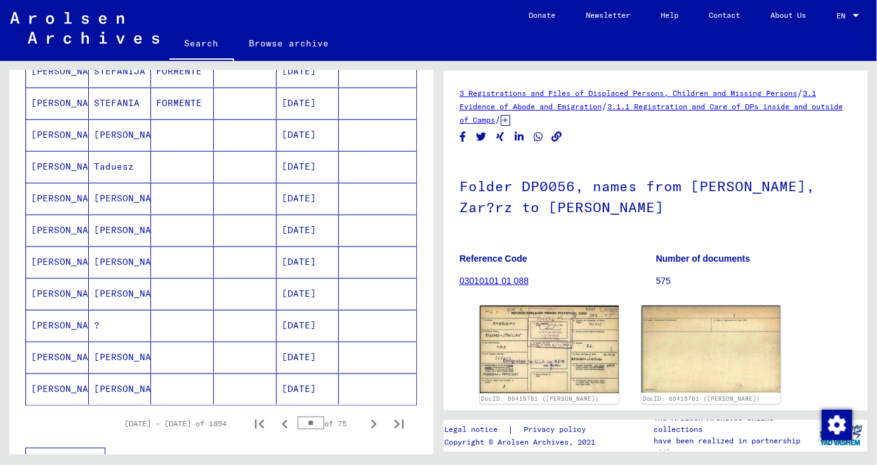
click at [376, 420] on icon "Next page" at bounding box center [374, 424] width 6 height 9
type input "**"
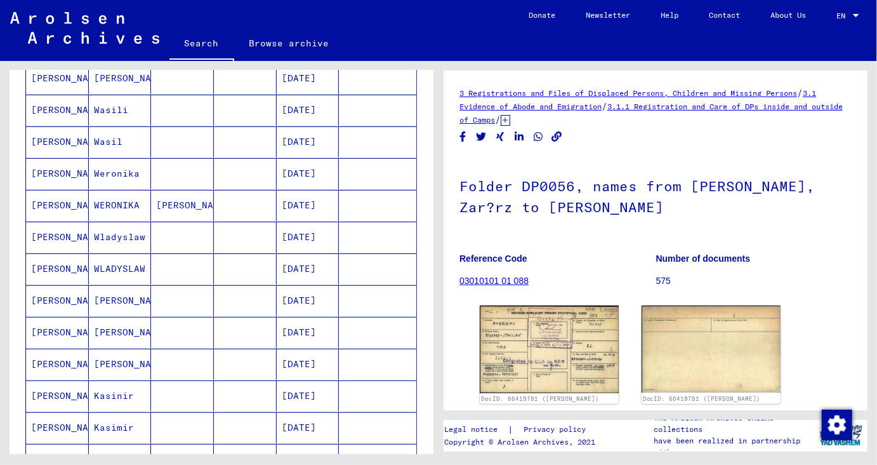
scroll to position [145, 0]
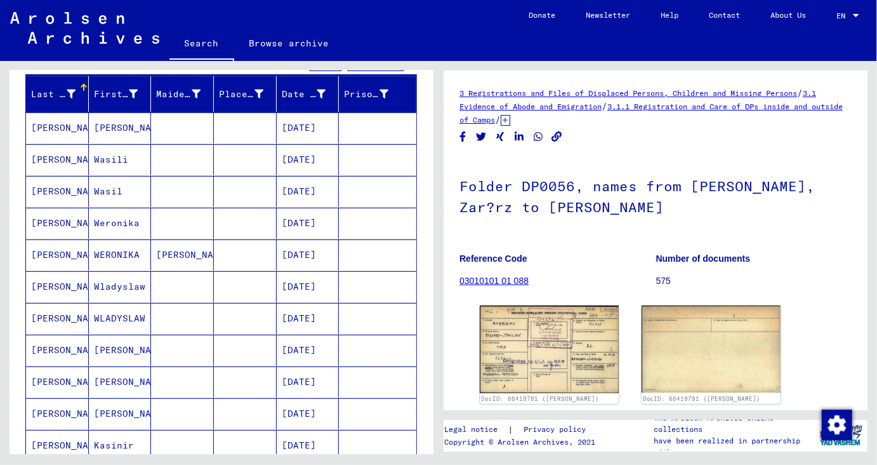
click at [162, 254] on mat-cell "[PERSON_NAME]" at bounding box center [182, 254] width 63 height 31
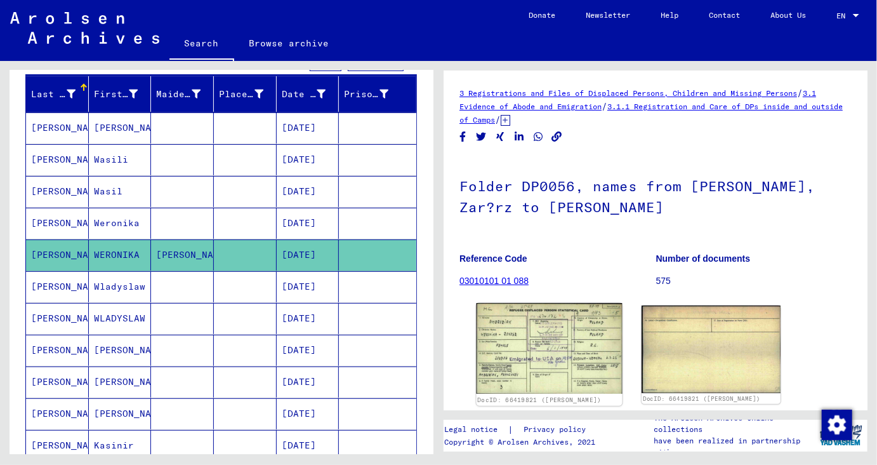
click at [563, 310] on img at bounding box center [550, 348] width 146 height 91
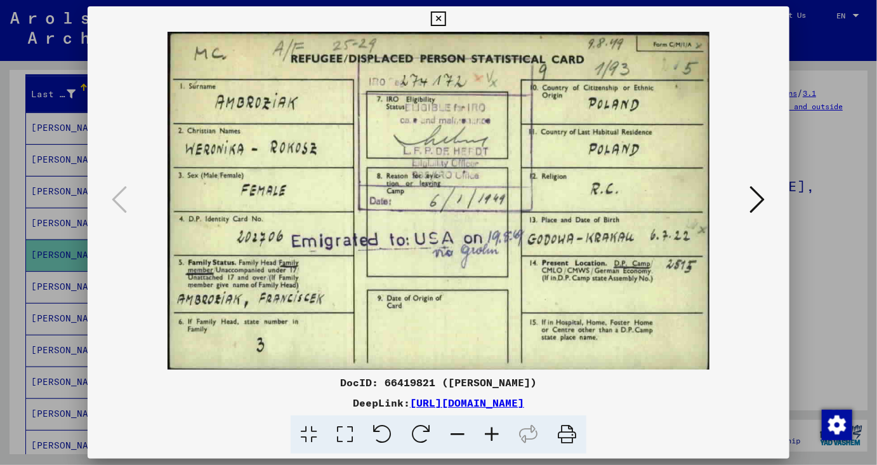
click at [569, 428] on icon at bounding box center [567, 434] width 39 height 39
click at [446, 19] on icon at bounding box center [438, 18] width 15 height 15
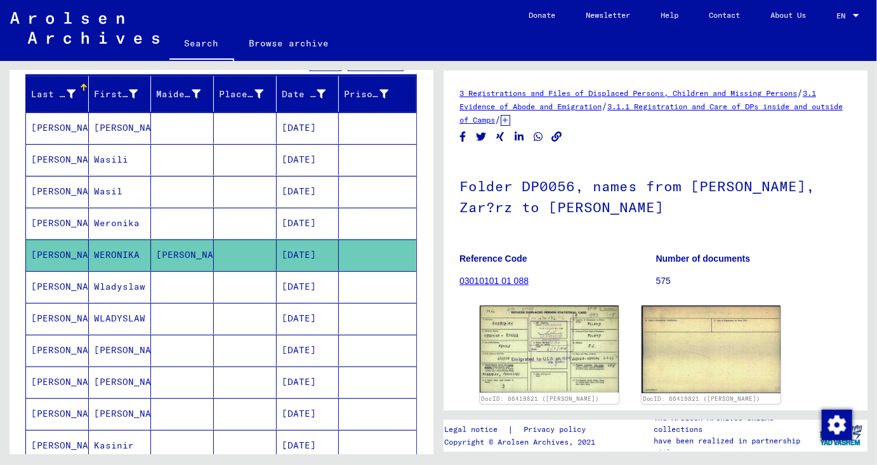
click at [800, 288] on figure "Number of documents 575" at bounding box center [754, 271] width 196 height 57
click at [745, 346] on img at bounding box center [712, 349] width 146 height 92
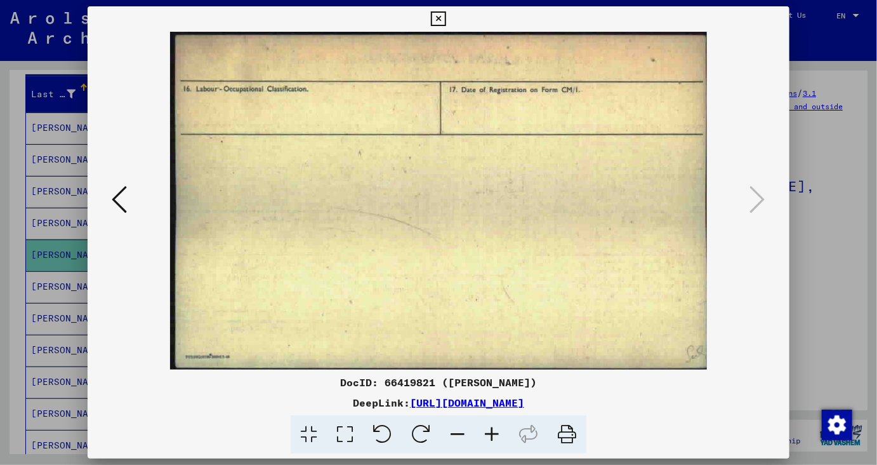
click at [446, 20] on icon at bounding box center [438, 18] width 15 height 15
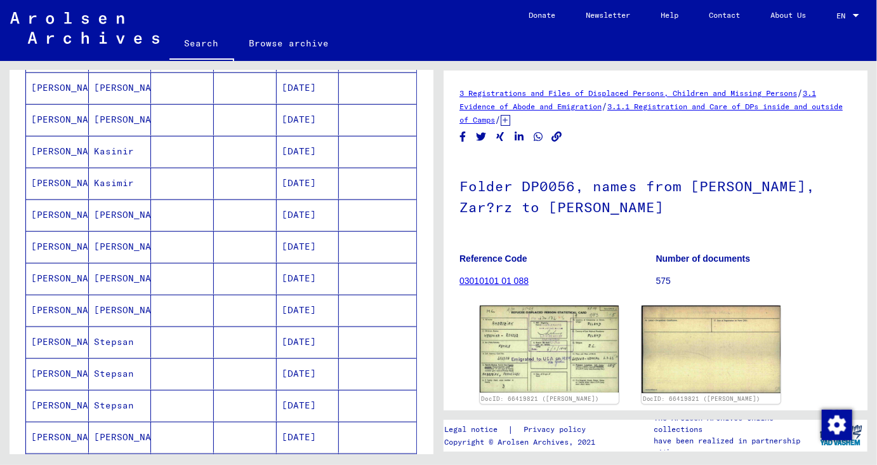
scroll to position [427, 0]
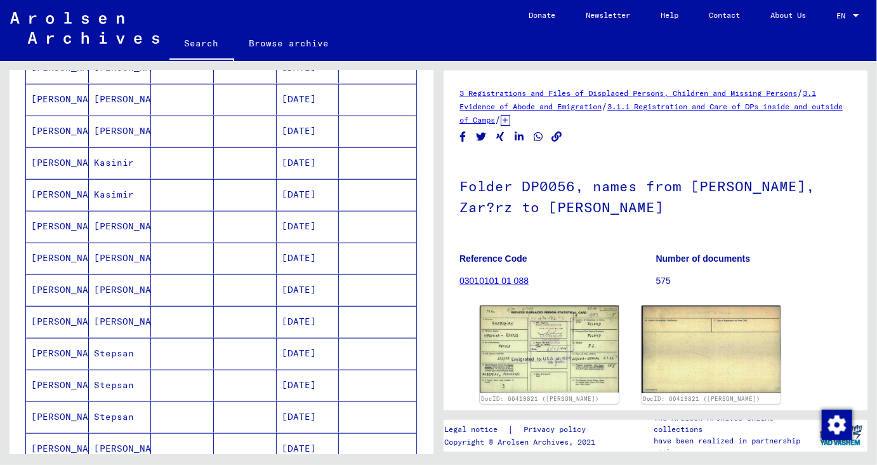
click at [661, 281] on p "575" at bounding box center [754, 280] width 196 height 13
click at [513, 286] on figure "Reference Code 03010101 01 088" at bounding box center [558, 271] width 196 height 57
click at [513, 282] on link "03010101 01 088" at bounding box center [494, 280] width 69 height 10
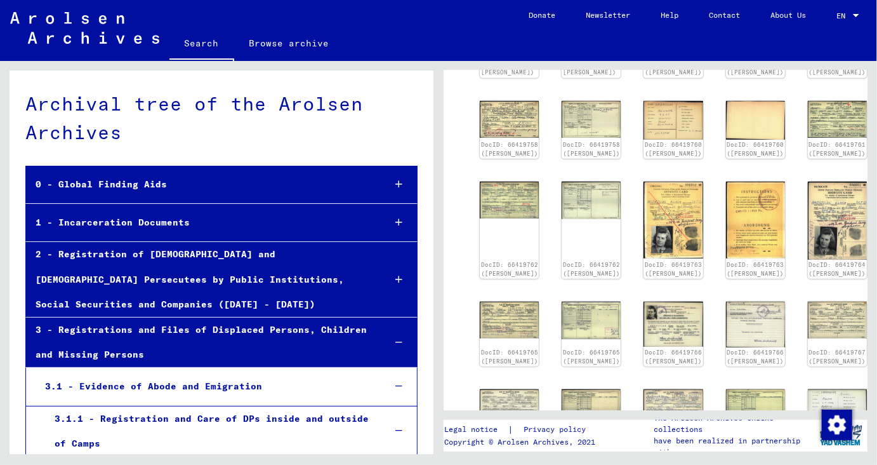
scroll to position [334, 0]
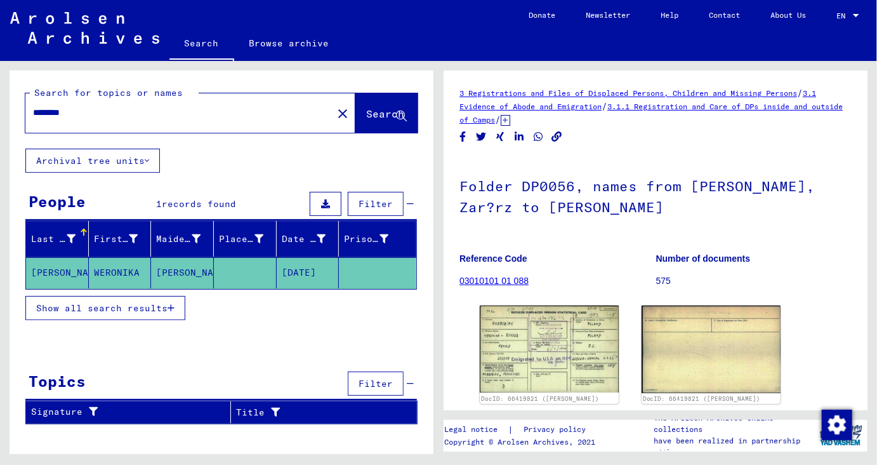
click at [171, 307] on icon "button" at bounding box center [171, 307] width 7 height 9
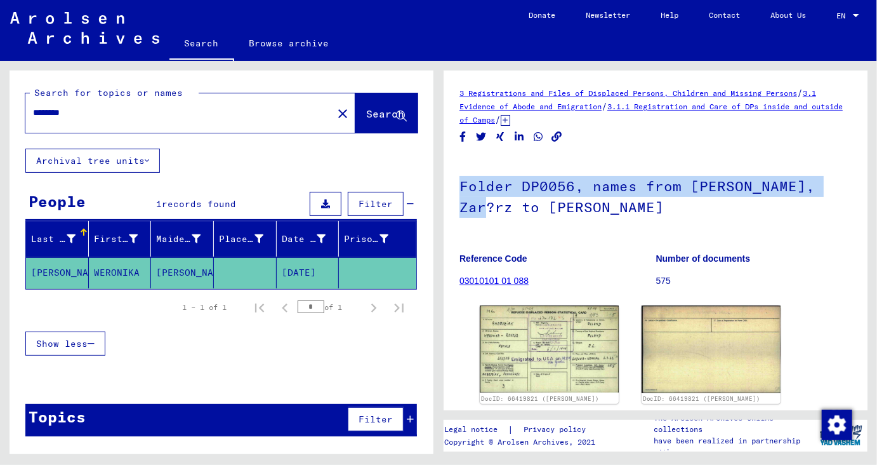
drag, startPoint x: 870, startPoint y: 121, endPoint x: 877, endPoint y: 193, distance: 72.1
click at [877, 193] on div "3 Registrations and Files of Displaced Persons, Children and Missing Persons / …" at bounding box center [658, 257] width 439 height 393
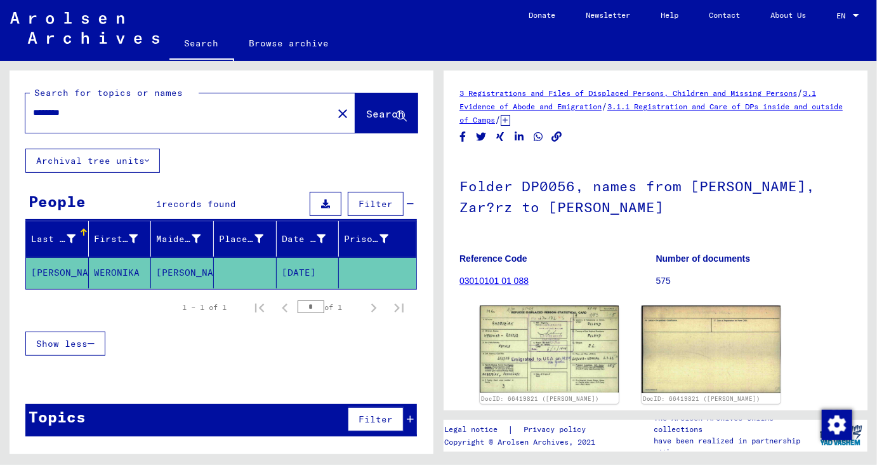
click at [256, 362] on div "Last Name First Name Maiden Name Place of Birth Date of Birth Prisoner # [PERSO…" at bounding box center [222, 296] width 424 height 151
click at [265, 416] on div "Topics Filter" at bounding box center [221, 420] width 392 height 32
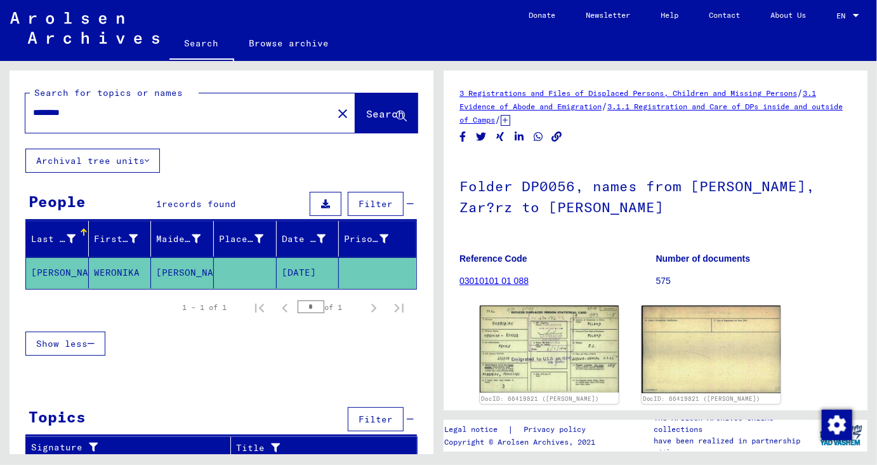
scroll to position [4, 0]
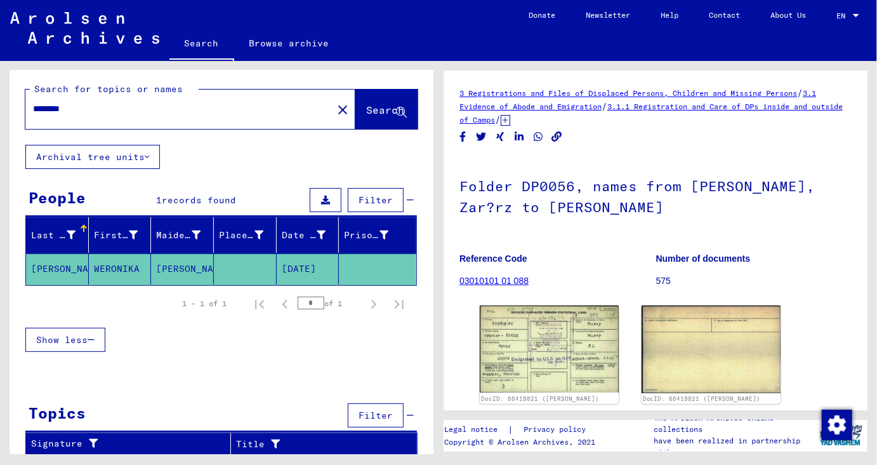
click at [121, 268] on mat-cell "WERONIKA" at bounding box center [120, 268] width 63 height 31
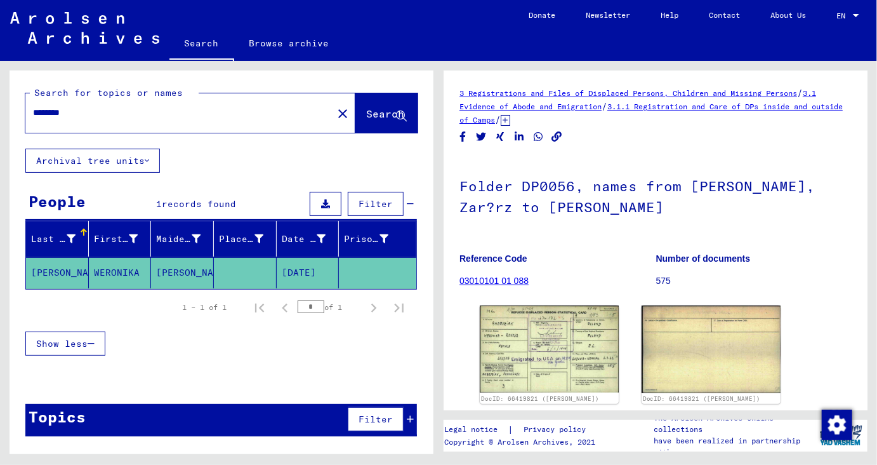
click at [123, 150] on button "Archival tree units" at bounding box center [92, 161] width 135 height 24
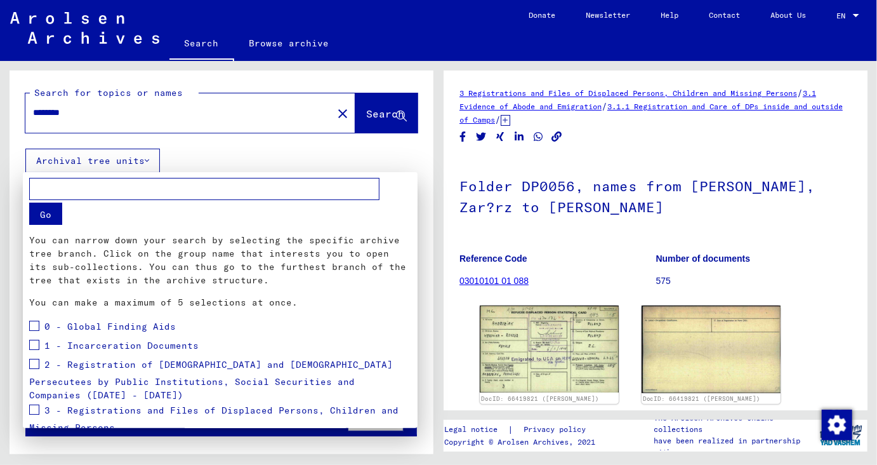
drag, startPoint x: 418, startPoint y: 298, endPoint x: 428, endPoint y: 313, distance: 18.3
click at [428, 313] on div at bounding box center [438, 232] width 877 height 465
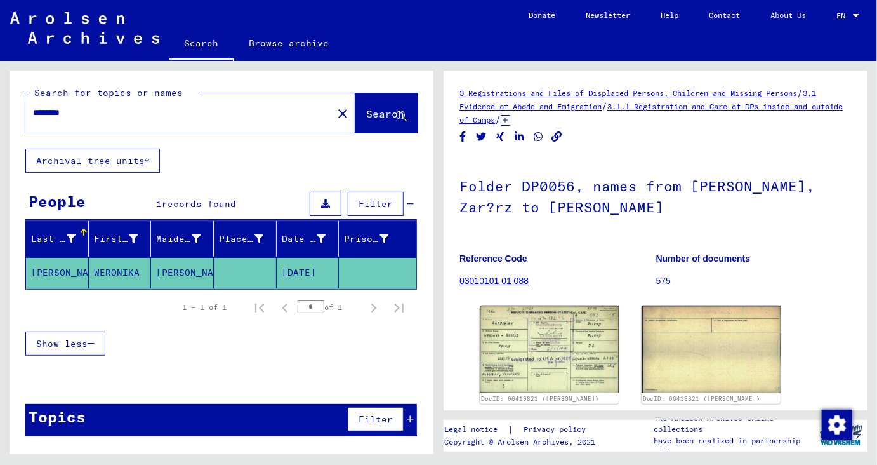
click at [152, 161] on button "Archival tree units" at bounding box center [92, 161] width 135 height 24
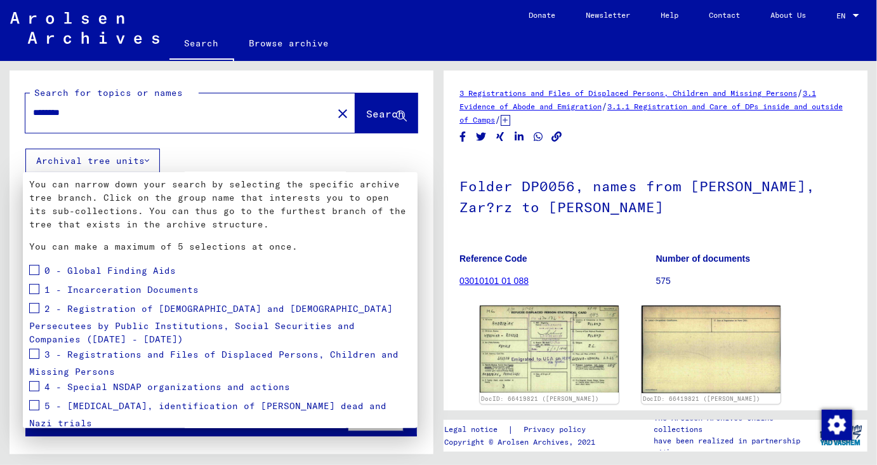
scroll to position [91, 0]
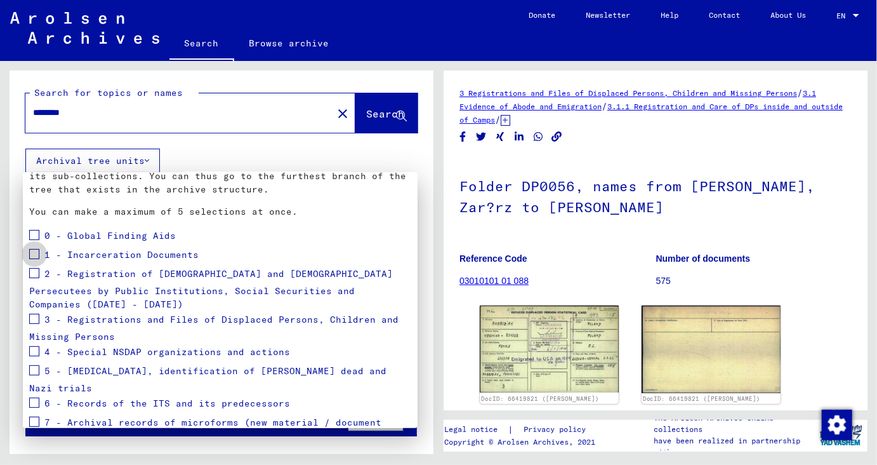
click at [30, 258] on span at bounding box center [34, 254] width 10 height 10
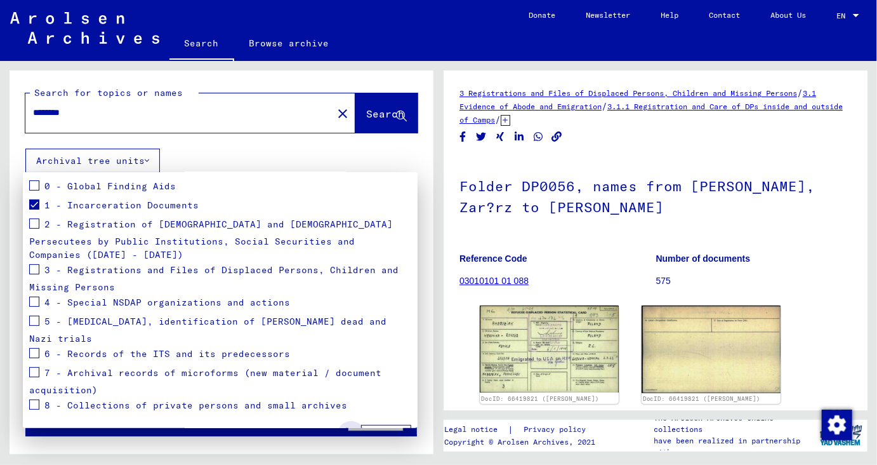
click at [390, 431] on span "Apply" at bounding box center [386, 436] width 29 height 11
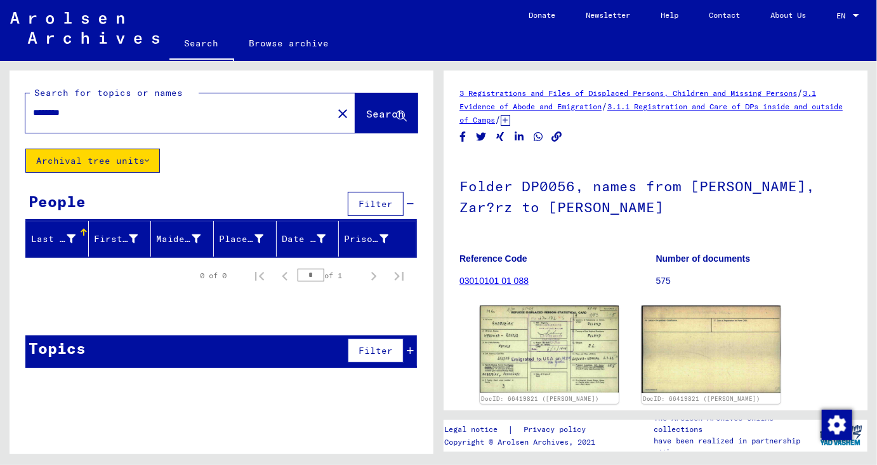
click at [79, 230] on div "Last Name" at bounding box center [61, 239] width 60 height 20
click at [81, 234] on div at bounding box center [84, 233] width 8 height 8
click at [119, 164] on button "Archival tree units" at bounding box center [92, 161] width 135 height 24
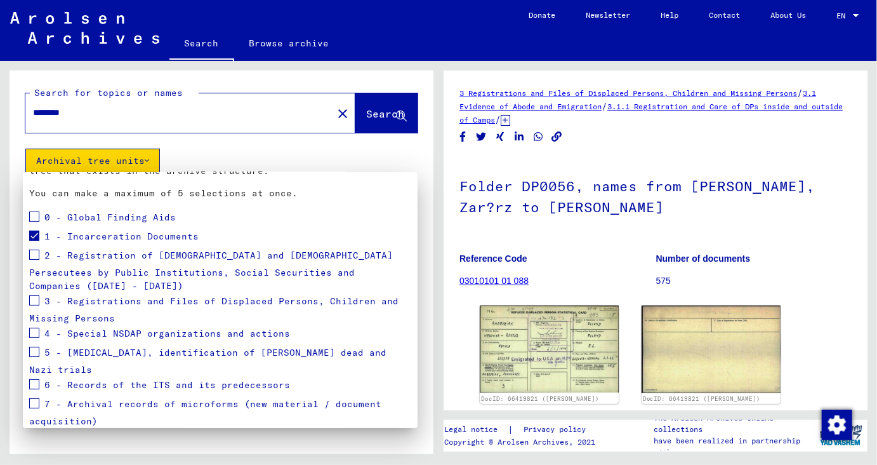
scroll to position [109, 0]
click at [34, 295] on span at bounding box center [34, 300] width 10 height 10
click at [35, 256] on span at bounding box center [34, 254] width 10 height 10
click at [285, 161] on div at bounding box center [438, 232] width 877 height 465
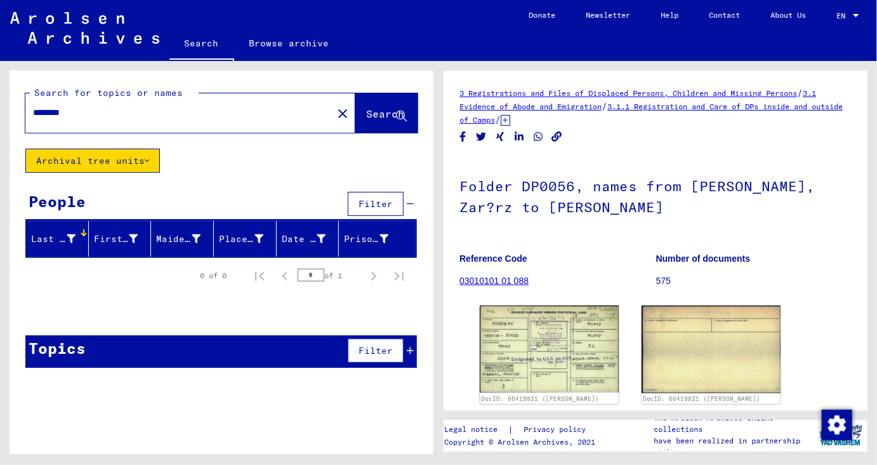
click at [146, 159] on button "Archival tree units" at bounding box center [92, 161] width 135 height 24
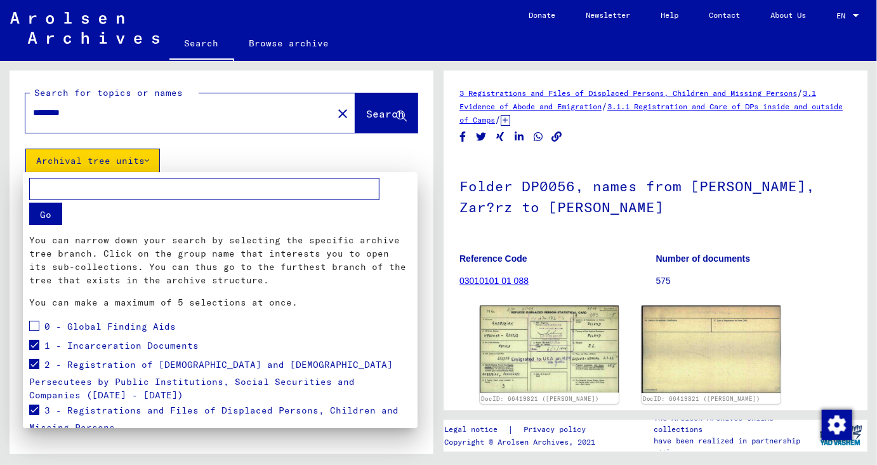
click at [145, 194] on input "text" at bounding box center [204, 189] width 350 height 22
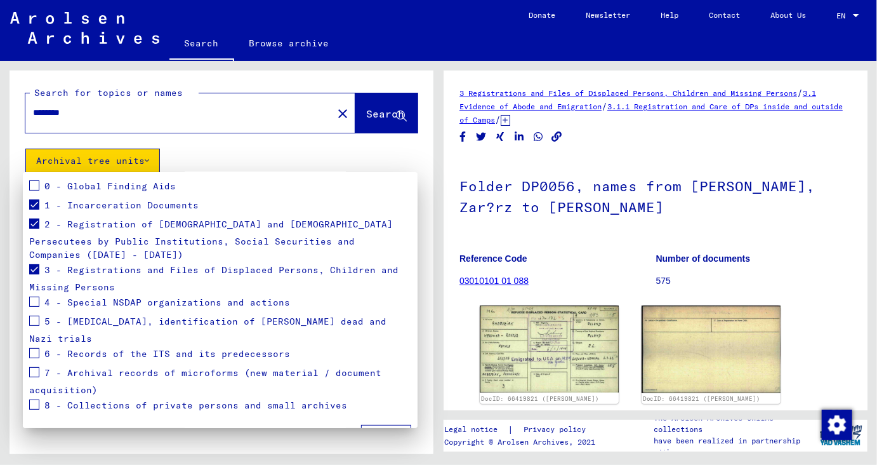
scroll to position [0, 0]
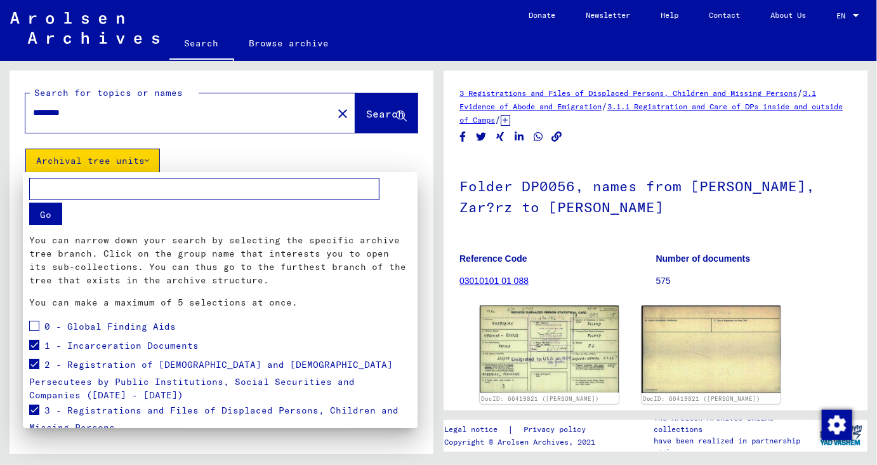
click at [254, 193] on input "text" at bounding box center [204, 189] width 350 height 22
type input "*"
type input "******"
